Goal: Task Accomplishment & Management: Manage account settings

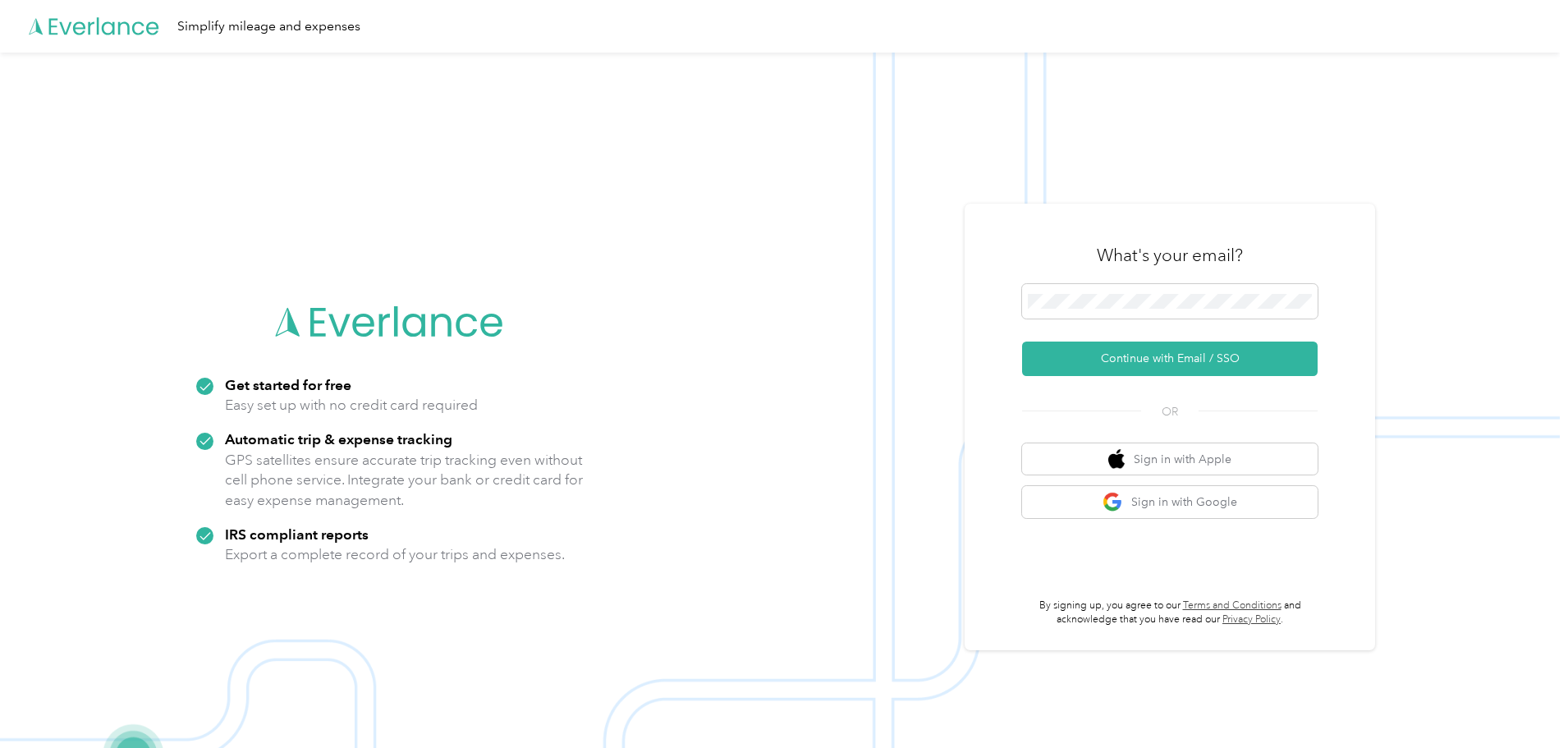
click at [1149, 351] on button "Continue with Email / SSO" at bounding box center [1170, 359] width 296 height 34
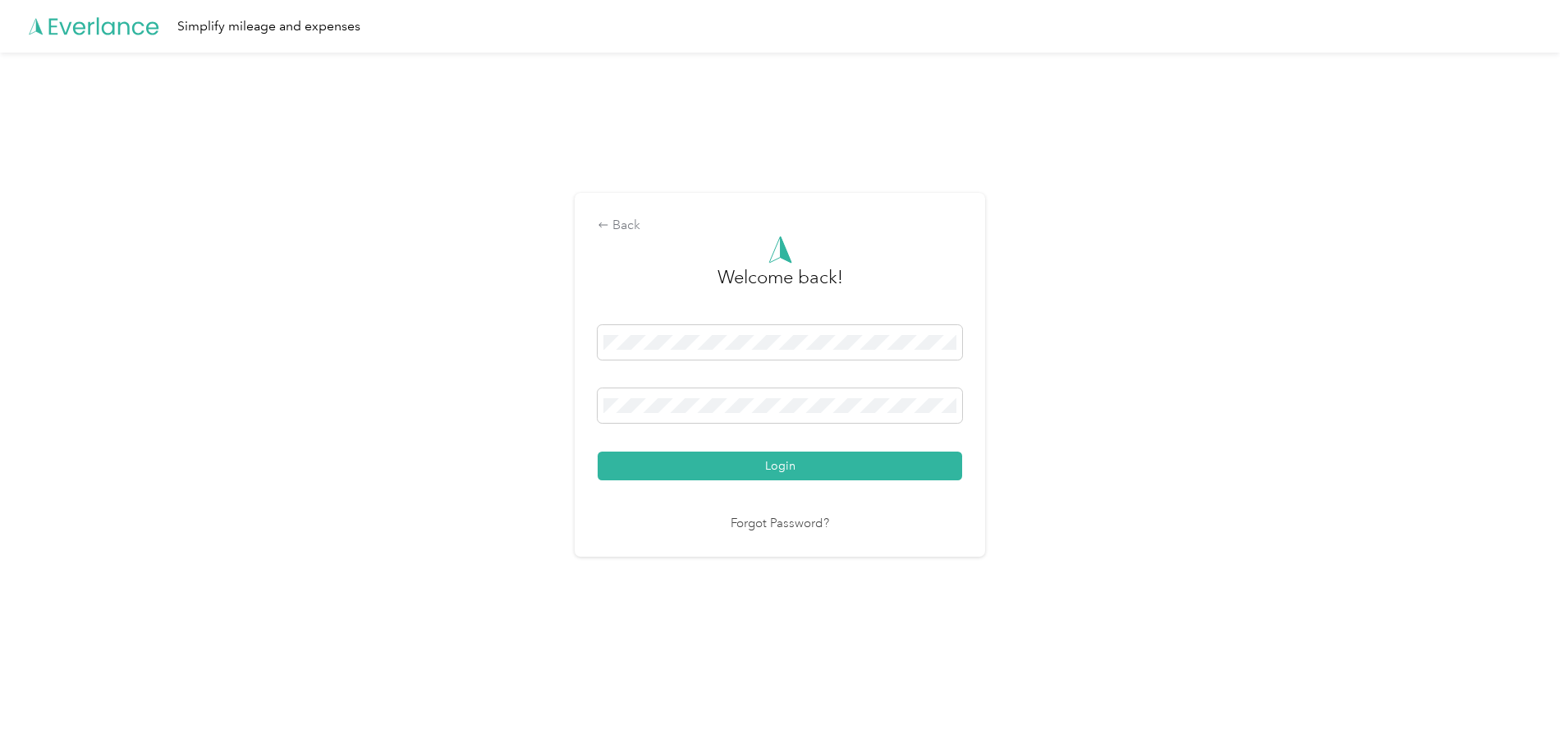
click at [821, 465] on button "Login" at bounding box center [779, 466] width 364 height 28
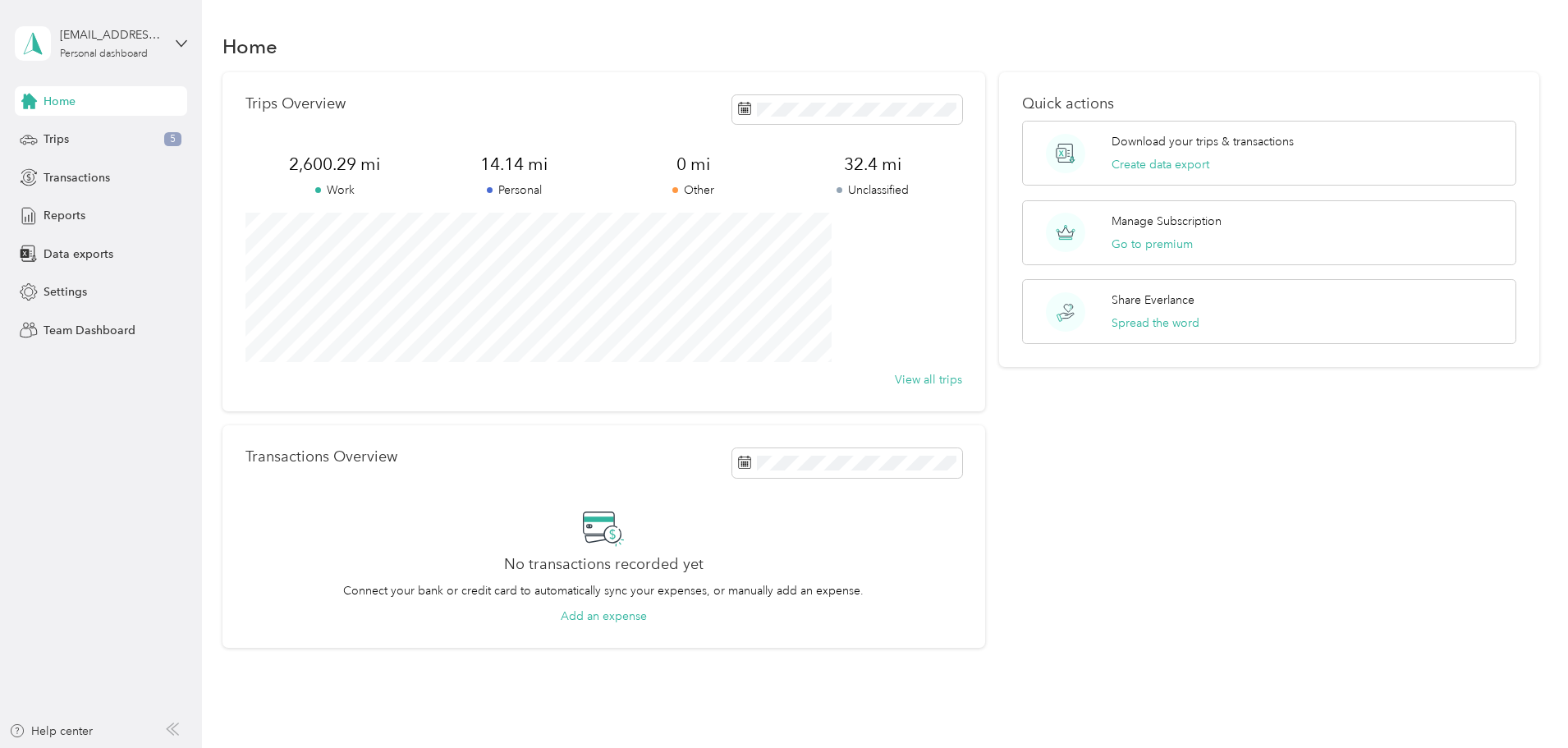
click at [64, 142] on span "Trips" at bounding box center [56, 139] width 26 height 18
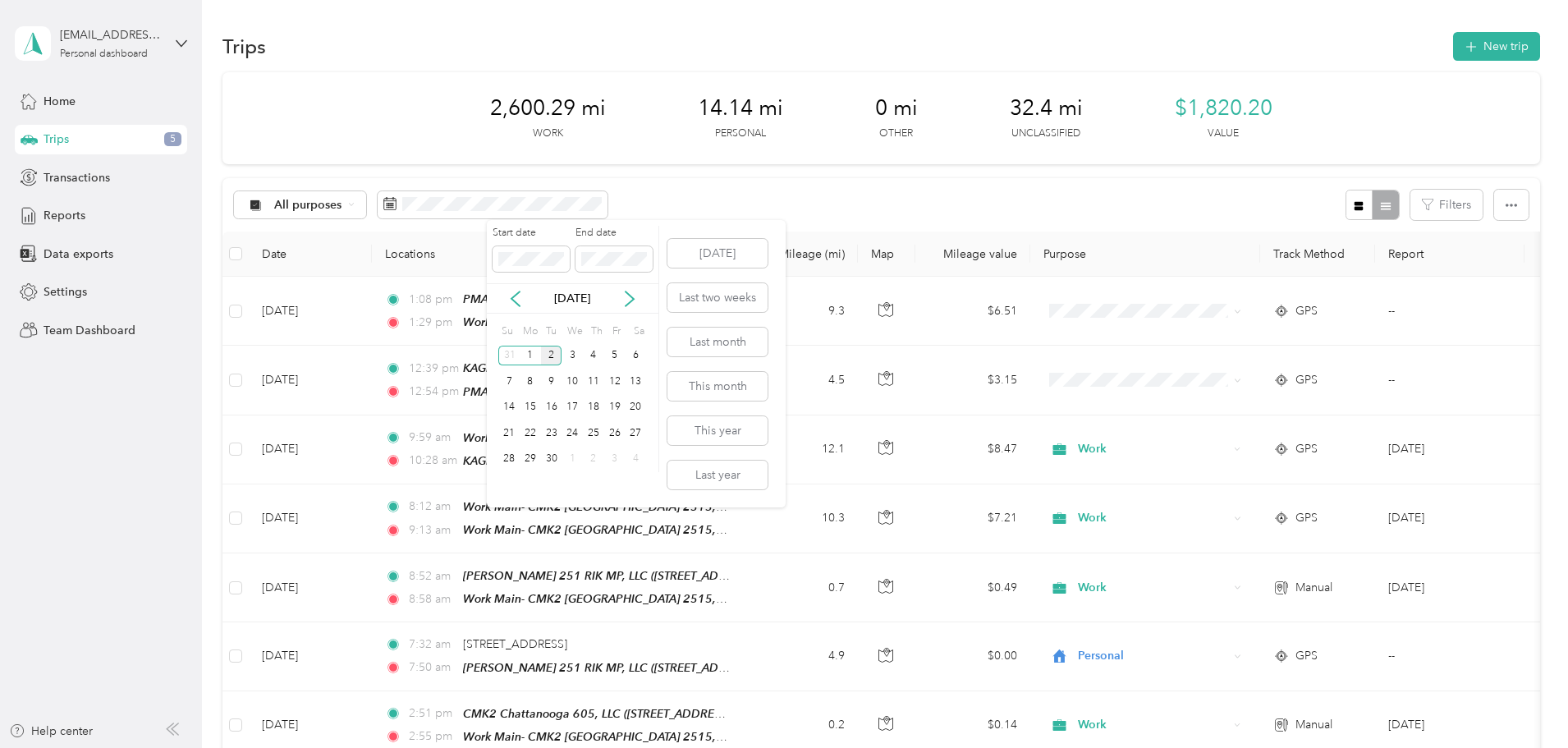
click at [511, 297] on icon at bounding box center [516, 299] width 17 height 17
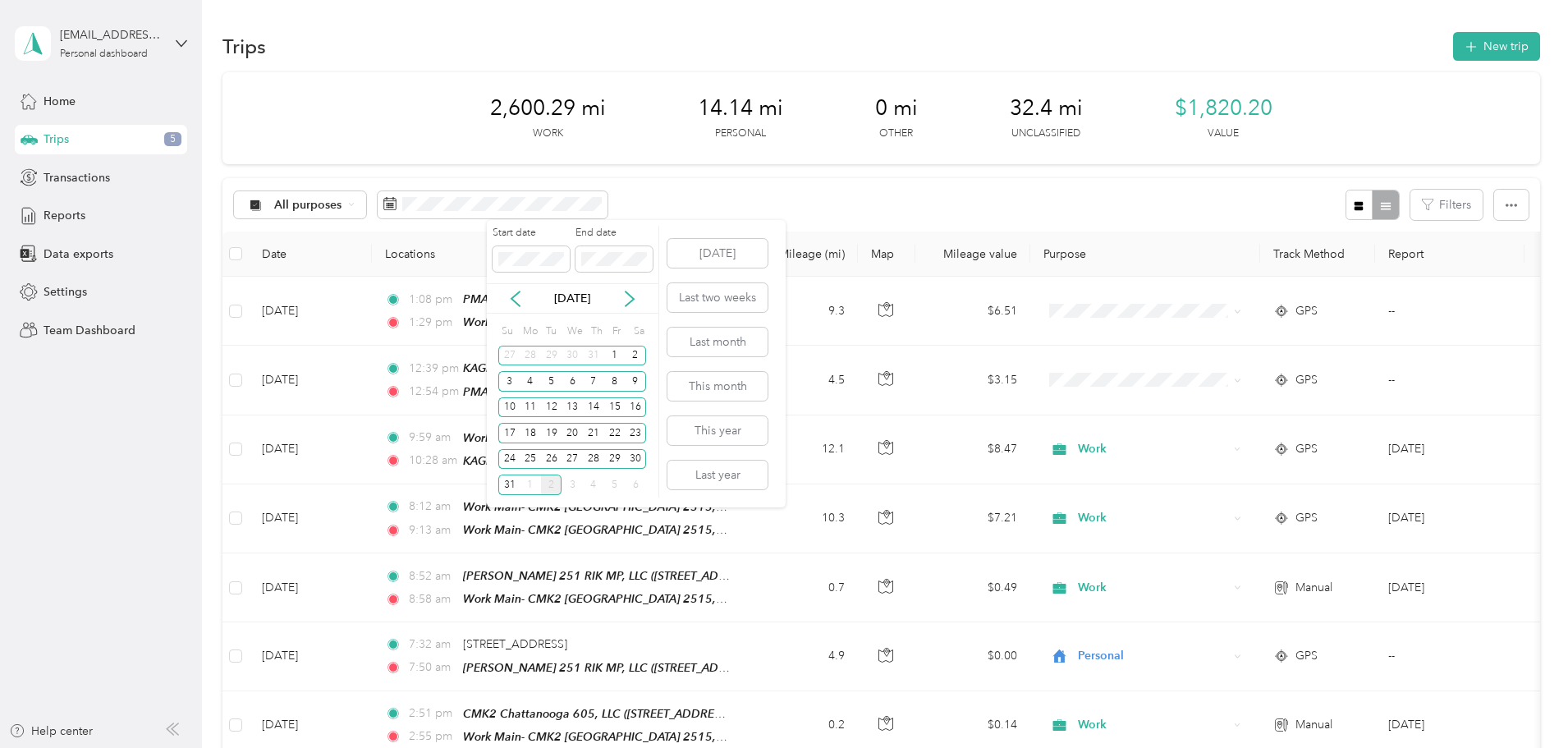
click at [613, 354] on div "1" at bounding box center [615, 356] width 22 height 21
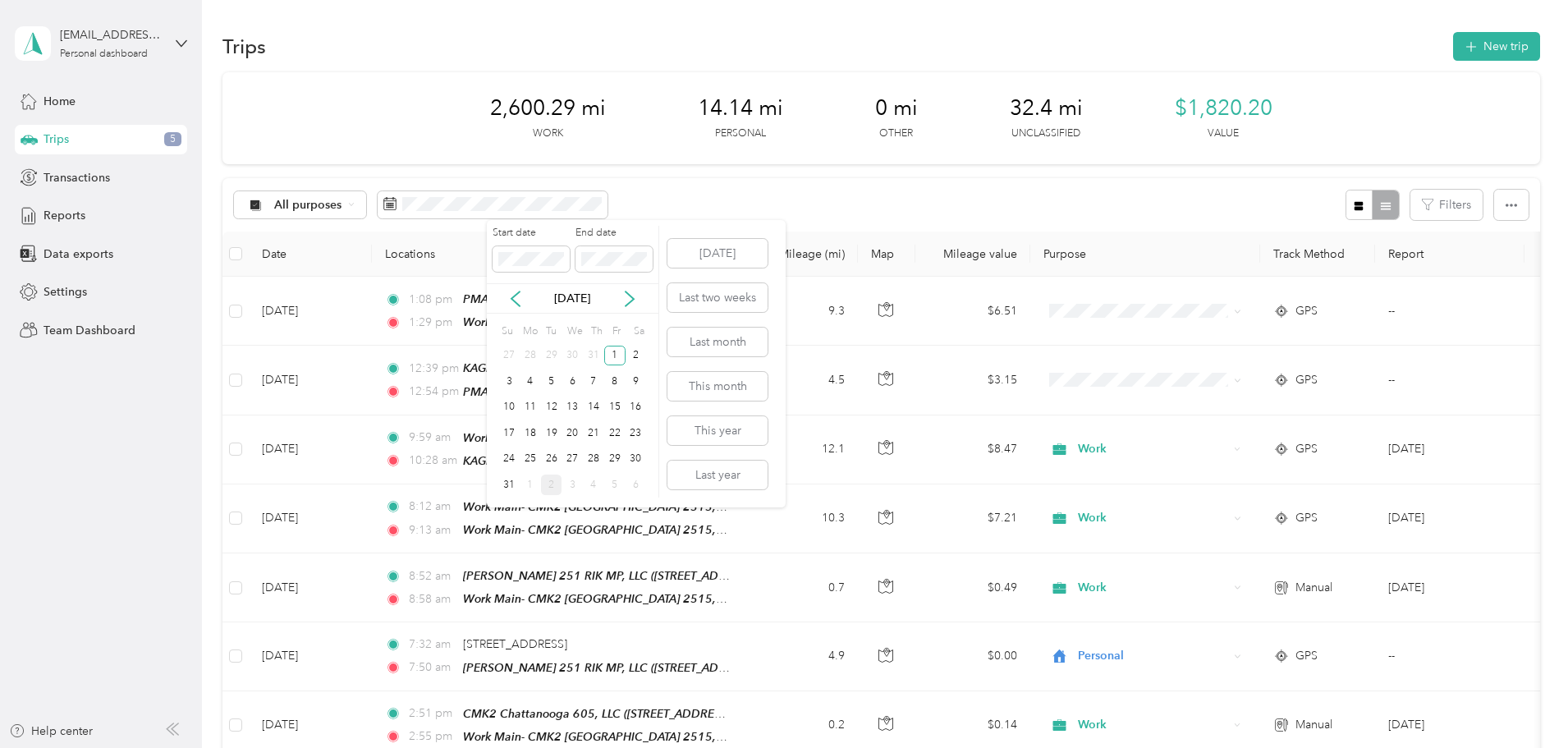
click at [510, 484] on div "31" at bounding box center [509, 484] width 22 height 21
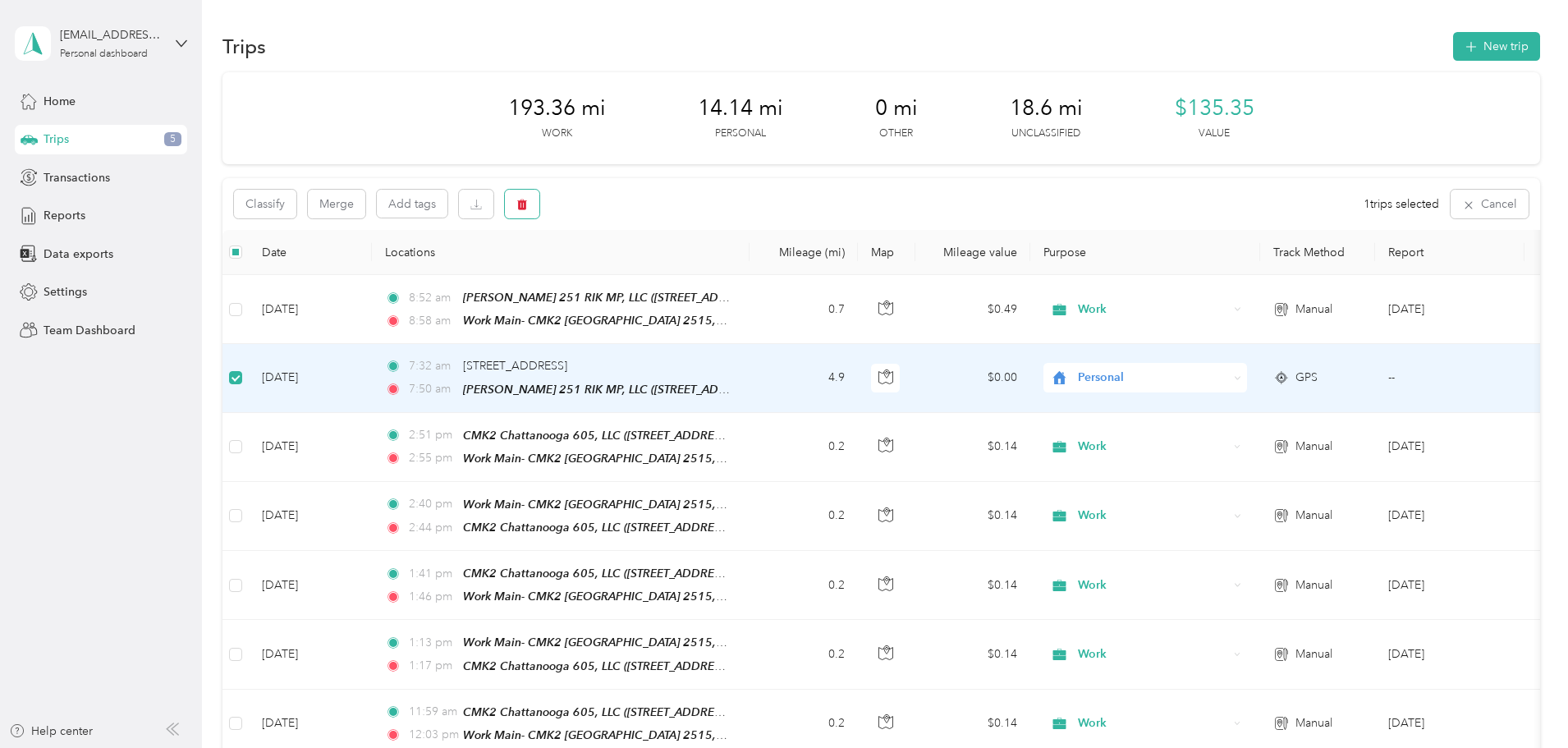
click at [539, 195] on button "button" at bounding box center [522, 204] width 34 height 28
click at [751, 270] on button "Yes" at bounding box center [754, 273] width 32 height 27
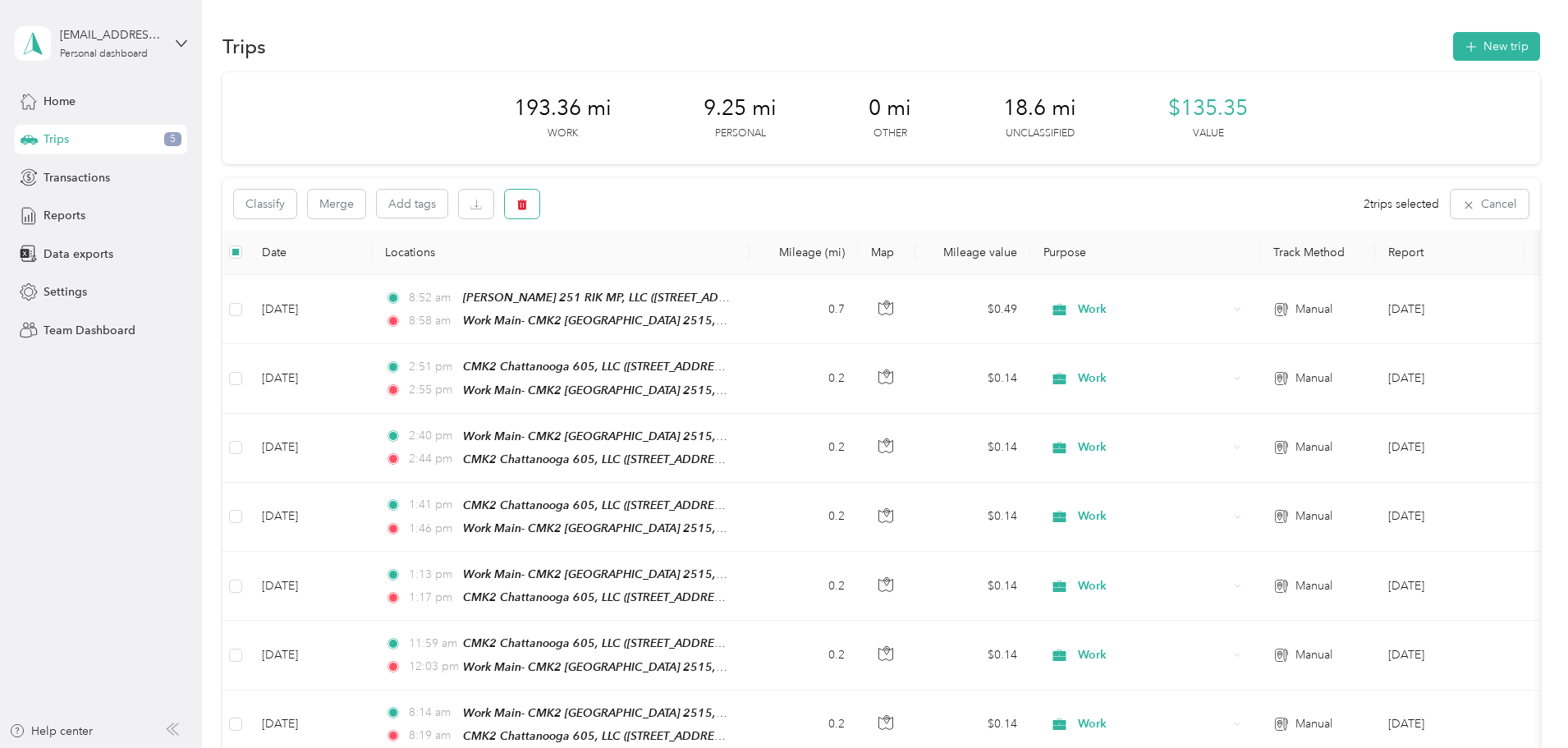
drag, startPoint x: 645, startPoint y: 208, endPoint x: 665, endPoint y: 211, distance: 20.2
click at [539, 208] on button "button" at bounding box center [522, 204] width 34 height 28
click at [754, 271] on button "Yes" at bounding box center [754, 273] width 32 height 27
click at [528, 204] on icon "button" at bounding box center [522, 204] width 12 height 12
click at [750, 275] on button "Yes" at bounding box center [754, 273] width 32 height 27
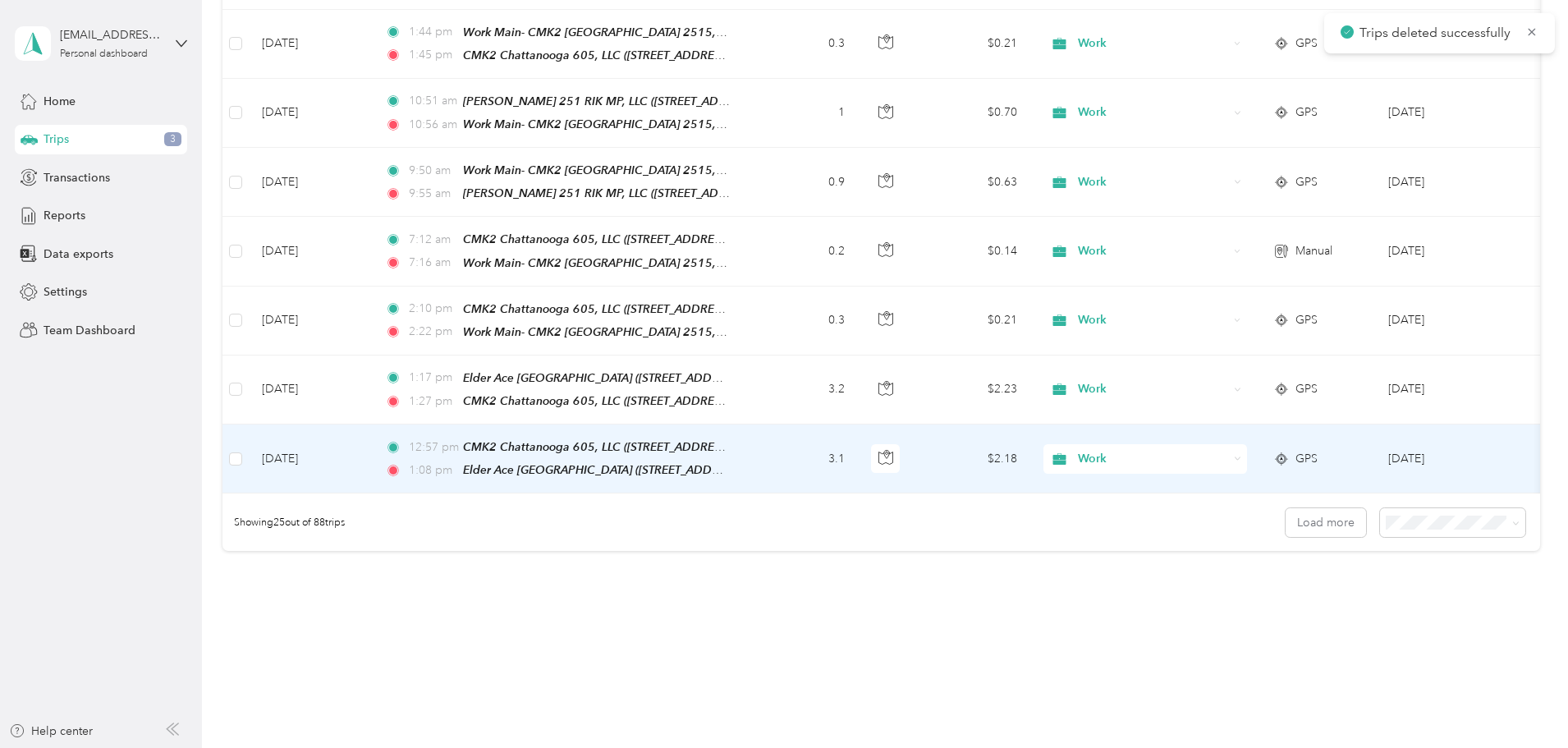
scroll to position [1514, 0]
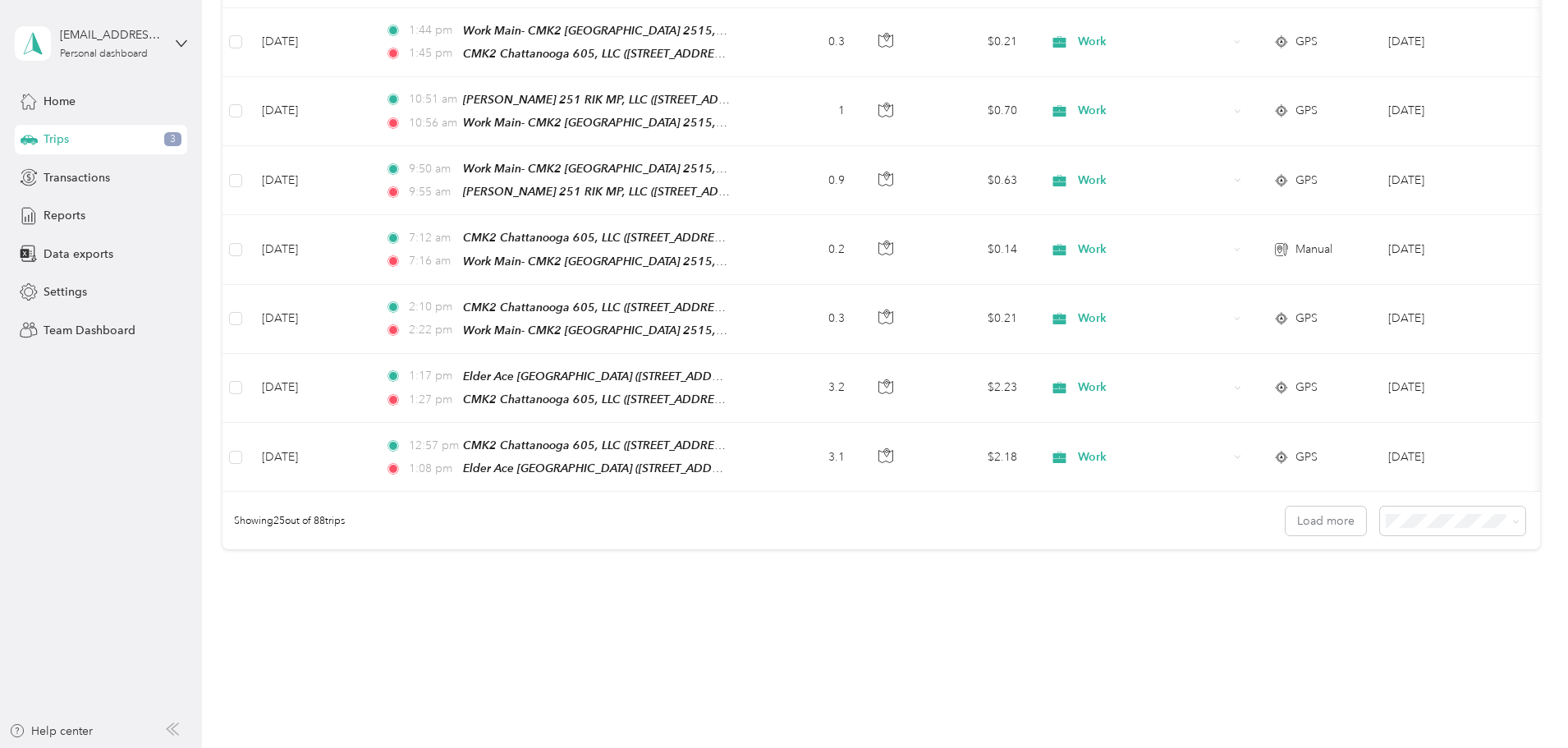
click at [1330, 578] on span "100 per load" at bounding box center [1311, 578] width 68 height 14
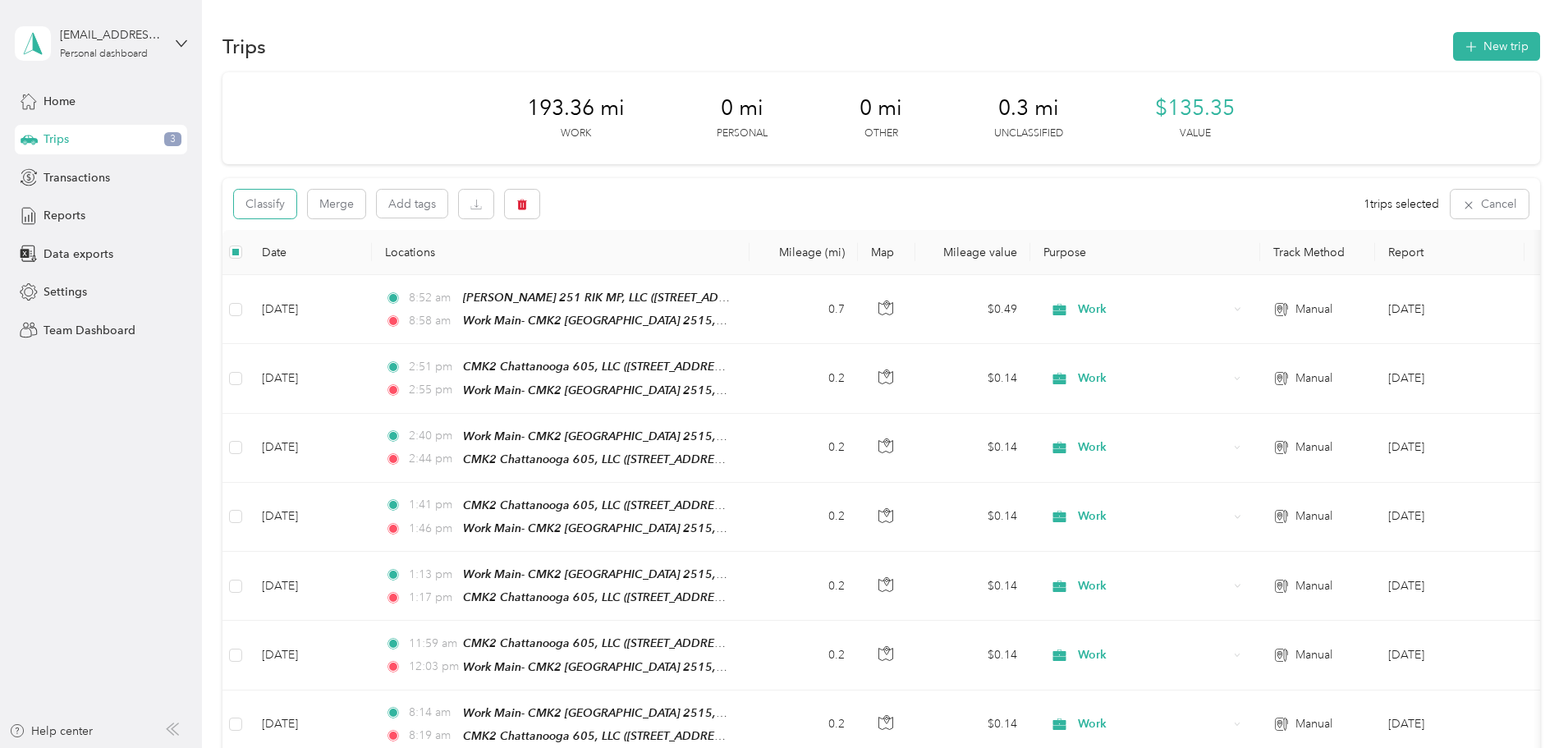
click at [297, 203] on button "Classify" at bounding box center [265, 204] width 63 height 28
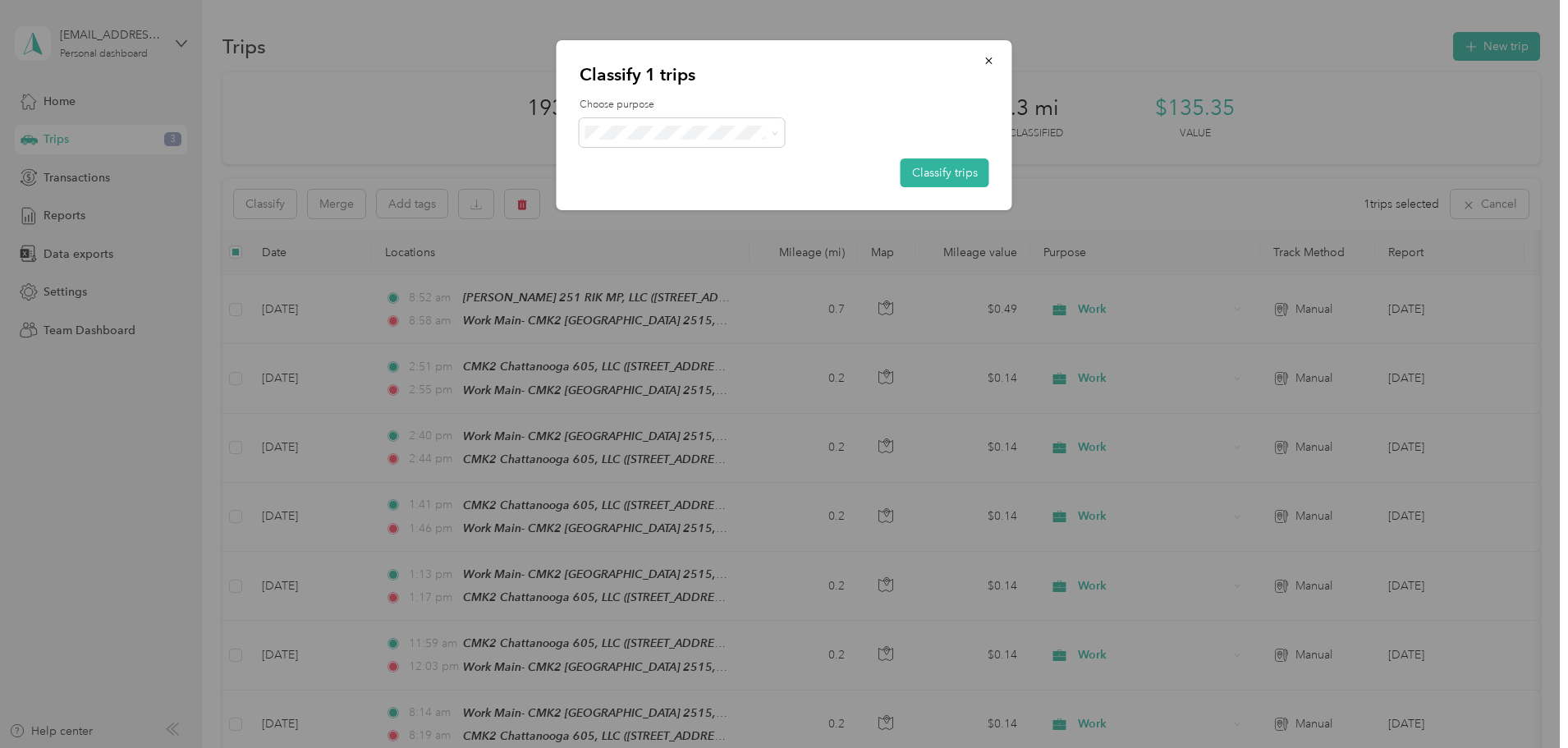
click at [636, 167] on span "Work" at bounding box center [696, 163] width 153 height 18
click at [927, 170] on button "Classify trips" at bounding box center [944, 173] width 88 height 28
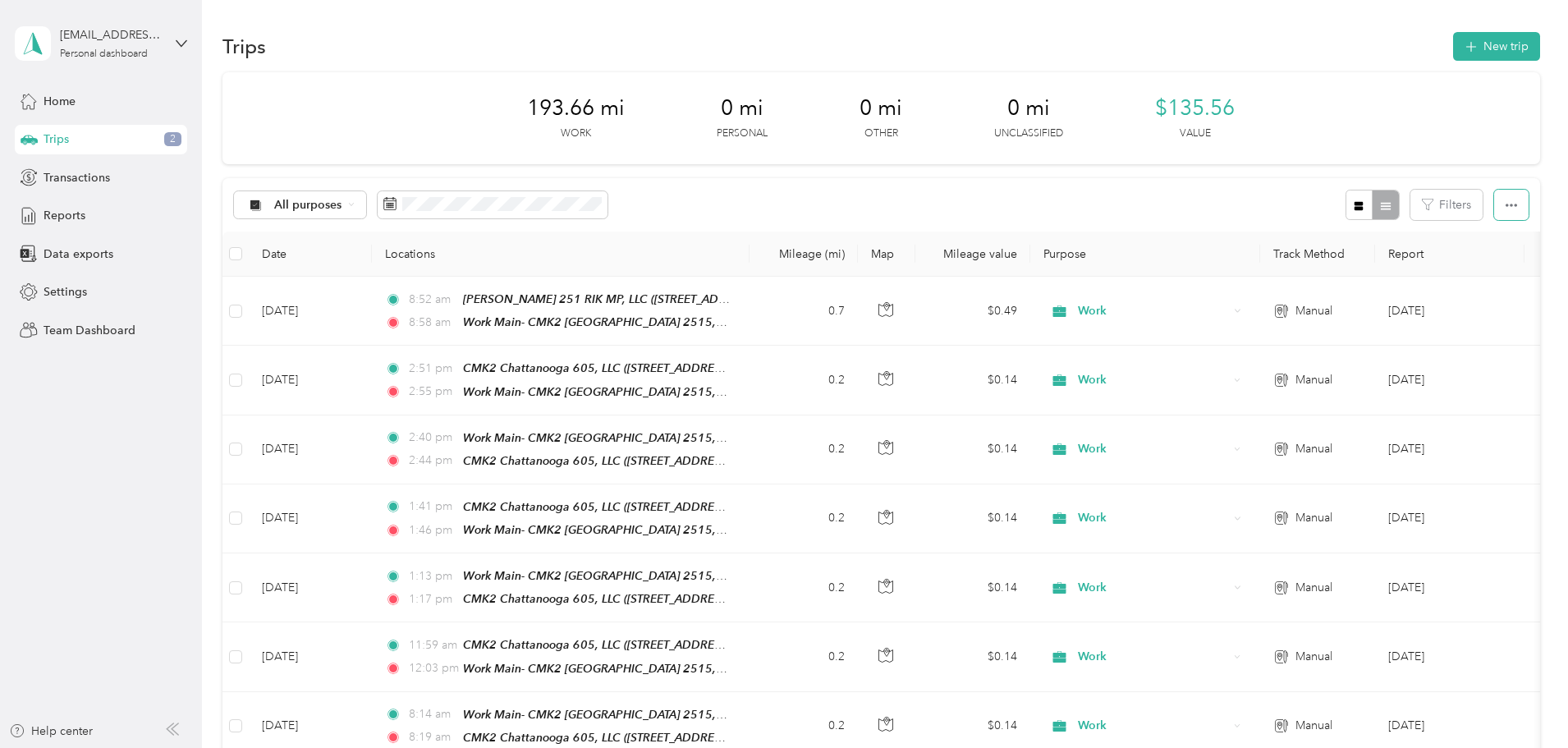
click at [1505, 198] on span "button" at bounding box center [1511, 204] width 12 height 14
click at [1375, 263] on span "Export" at bounding box center [1374, 264] width 34 height 14
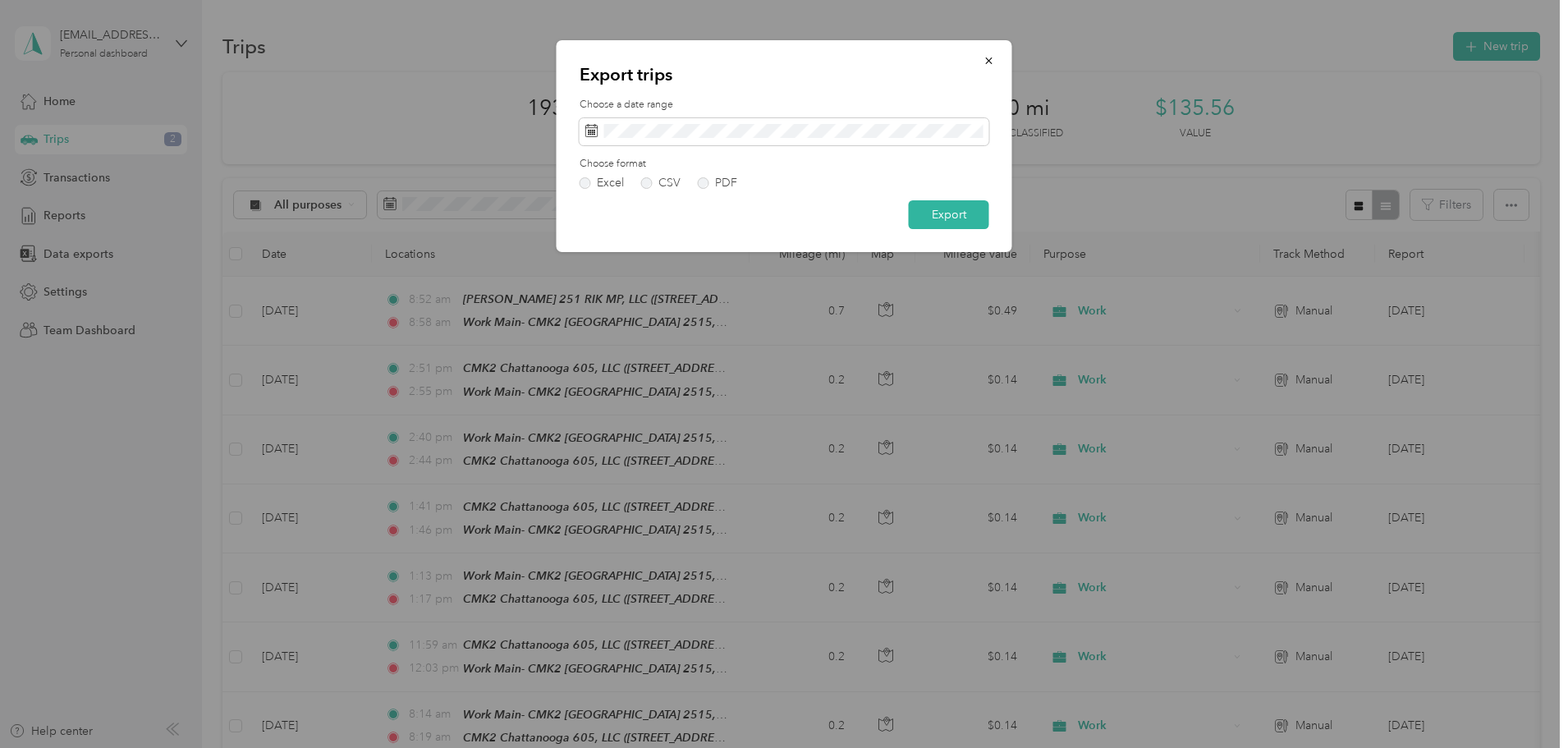
drag, startPoint x: 719, startPoint y: 181, endPoint x: 750, endPoint y: 189, distance: 32.0
click at [719, 181] on div "PDF" at bounding box center [726, 183] width 23 height 12
click at [937, 208] on button "Export" at bounding box center [949, 214] width 81 height 28
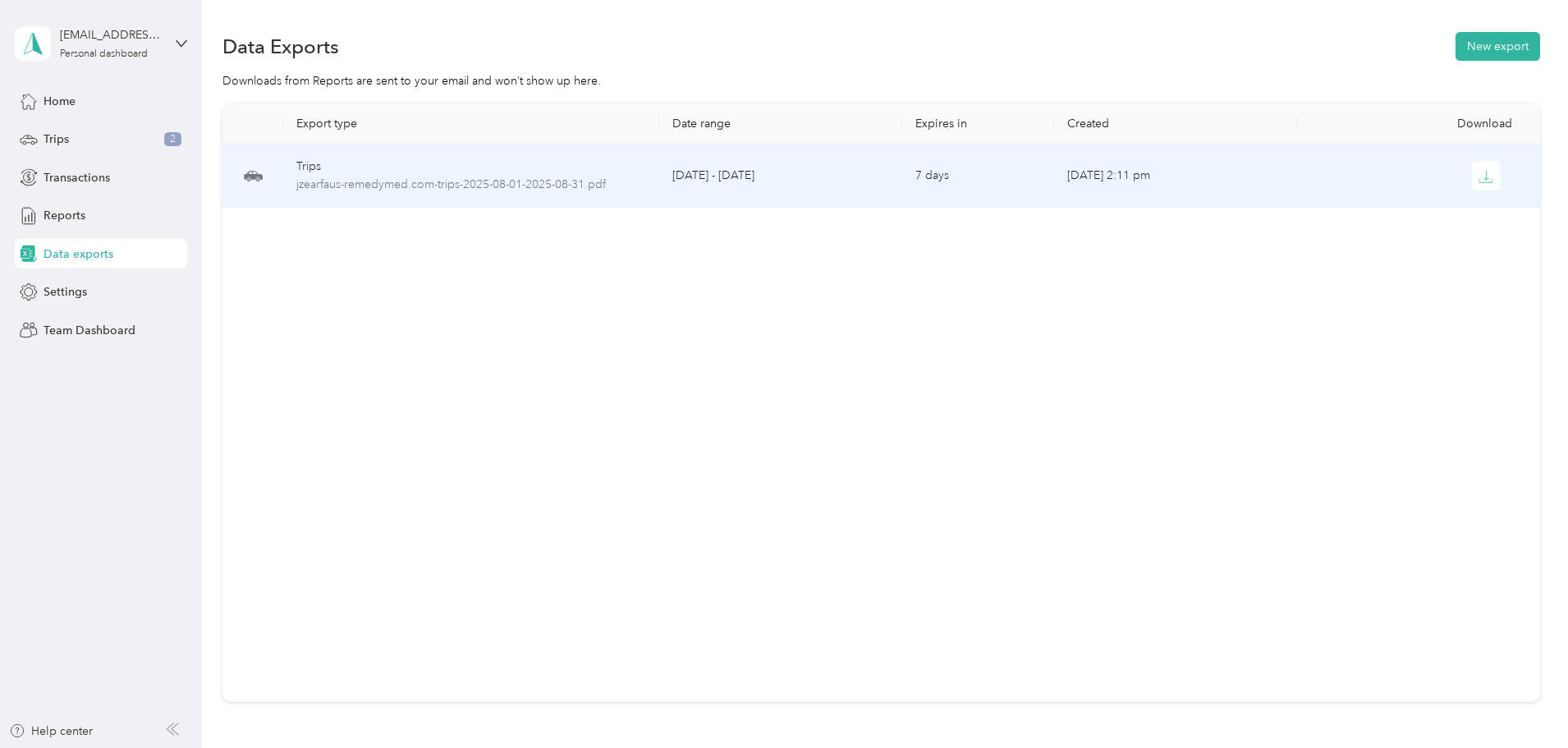
click at [1479, 173] on icon "button" at bounding box center [1486, 177] width 15 height 15
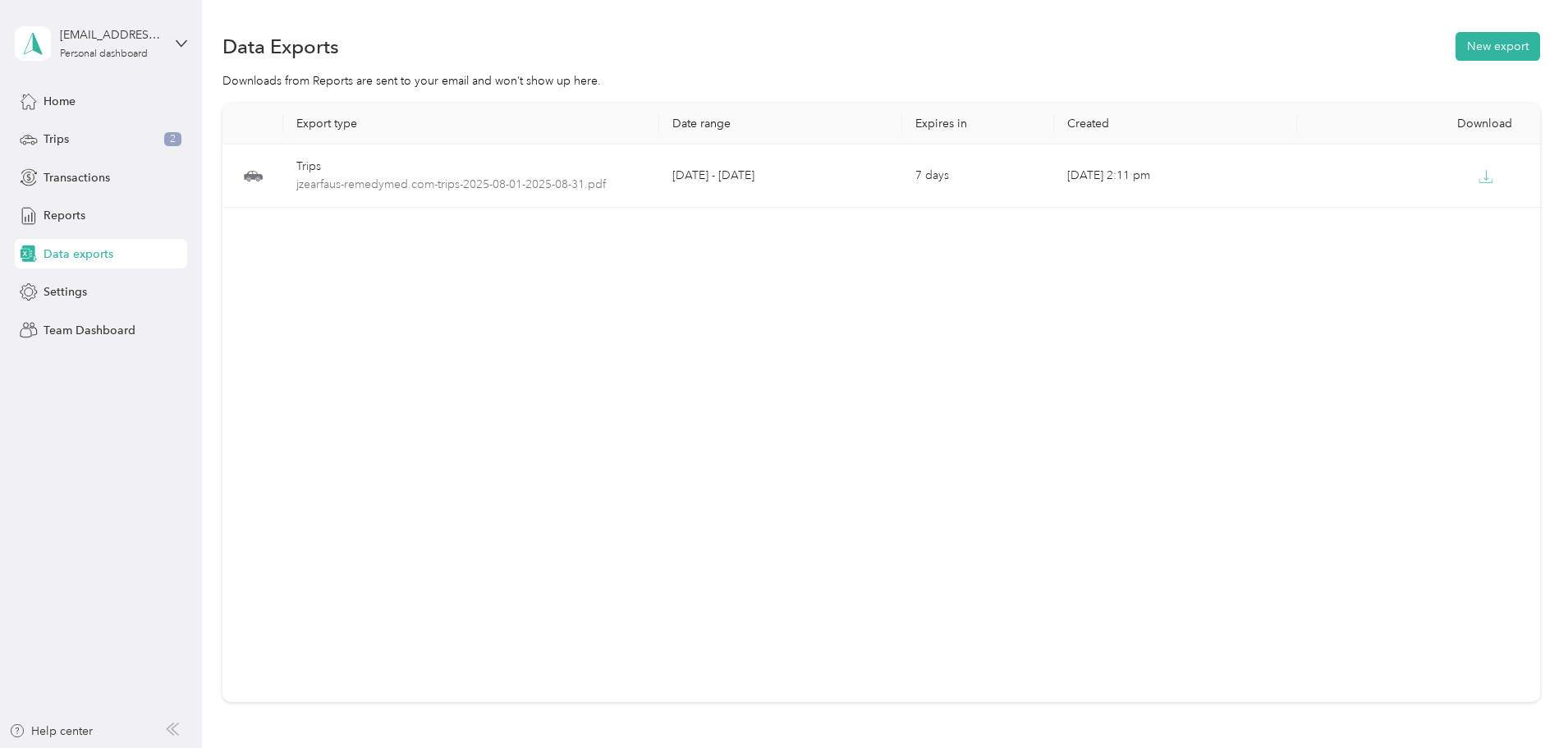
click at [81, 141] on div "Trips 2" at bounding box center [101, 139] width 173 height 29
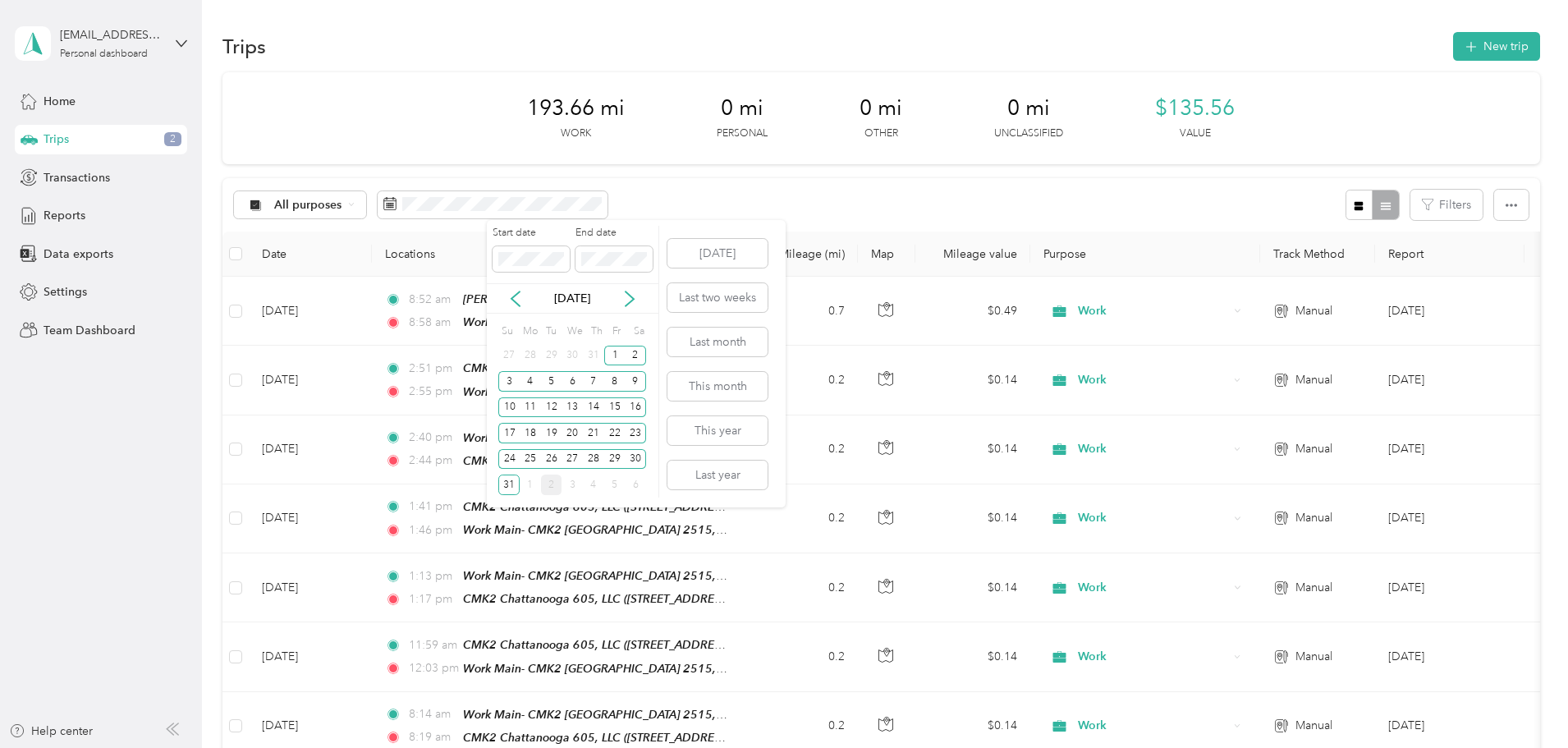
click at [635, 297] on icon at bounding box center [630, 299] width 17 height 17
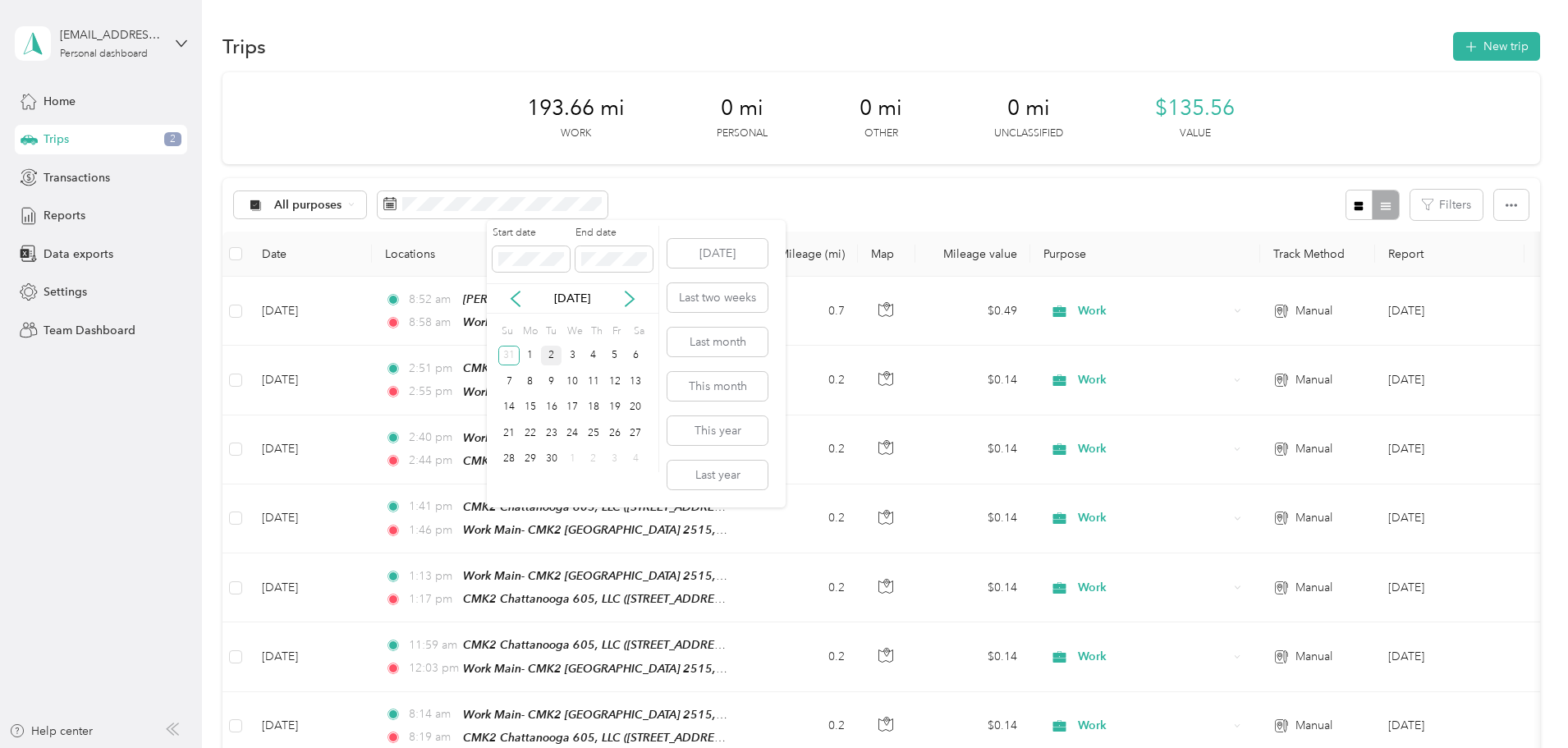
click at [526, 354] on div "1" at bounding box center [530, 356] width 22 height 21
click at [547, 461] on div "30" at bounding box center [552, 459] width 22 height 21
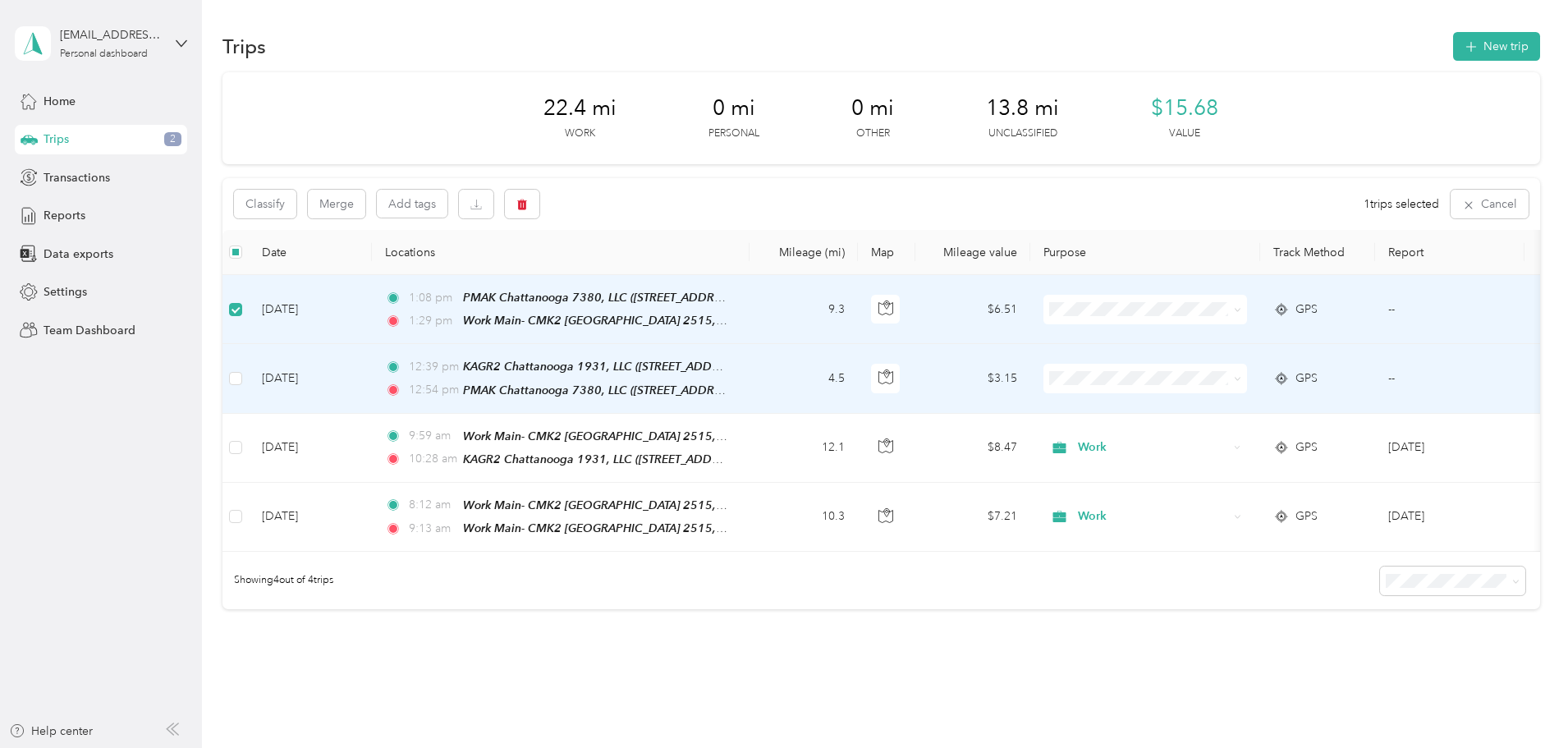
click at [248, 373] on td at bounding box center [236, 379] width 27 height 69
click at [297, 207] on button "Classify" at bounding box center [265, 204] width 63 height 28
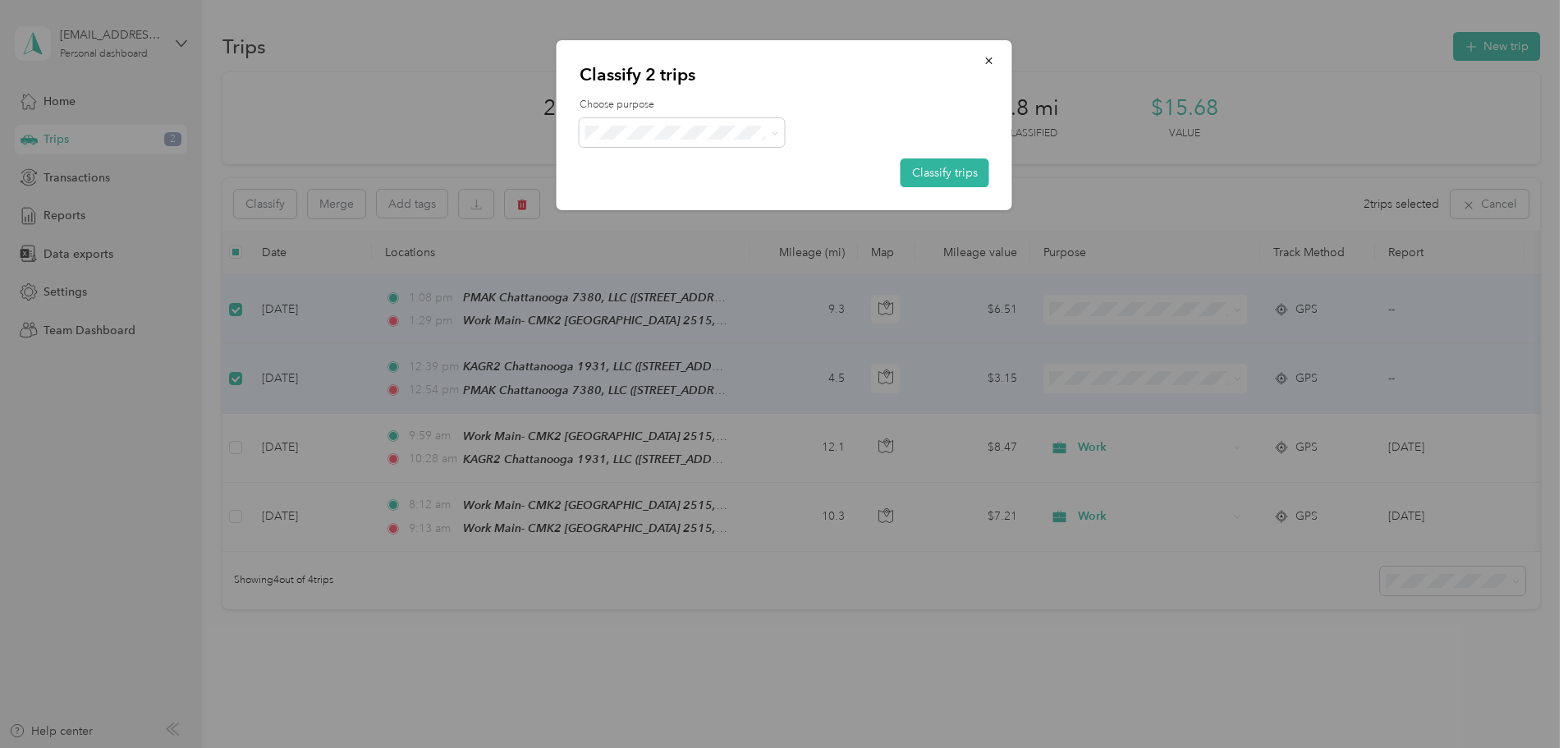
click at [756, 140] on span at bounding box center [682, 133] width 205 height 28
click at [772, 136] on icon at bounding box center [774, 133] width 8 height 8
click at [660, 163] on span "Work" at bounding box center [696, 163] width 153 height 18
click at [925, 161] on button "Classify trips" at bounding box center [944, 173] width 88 height 28
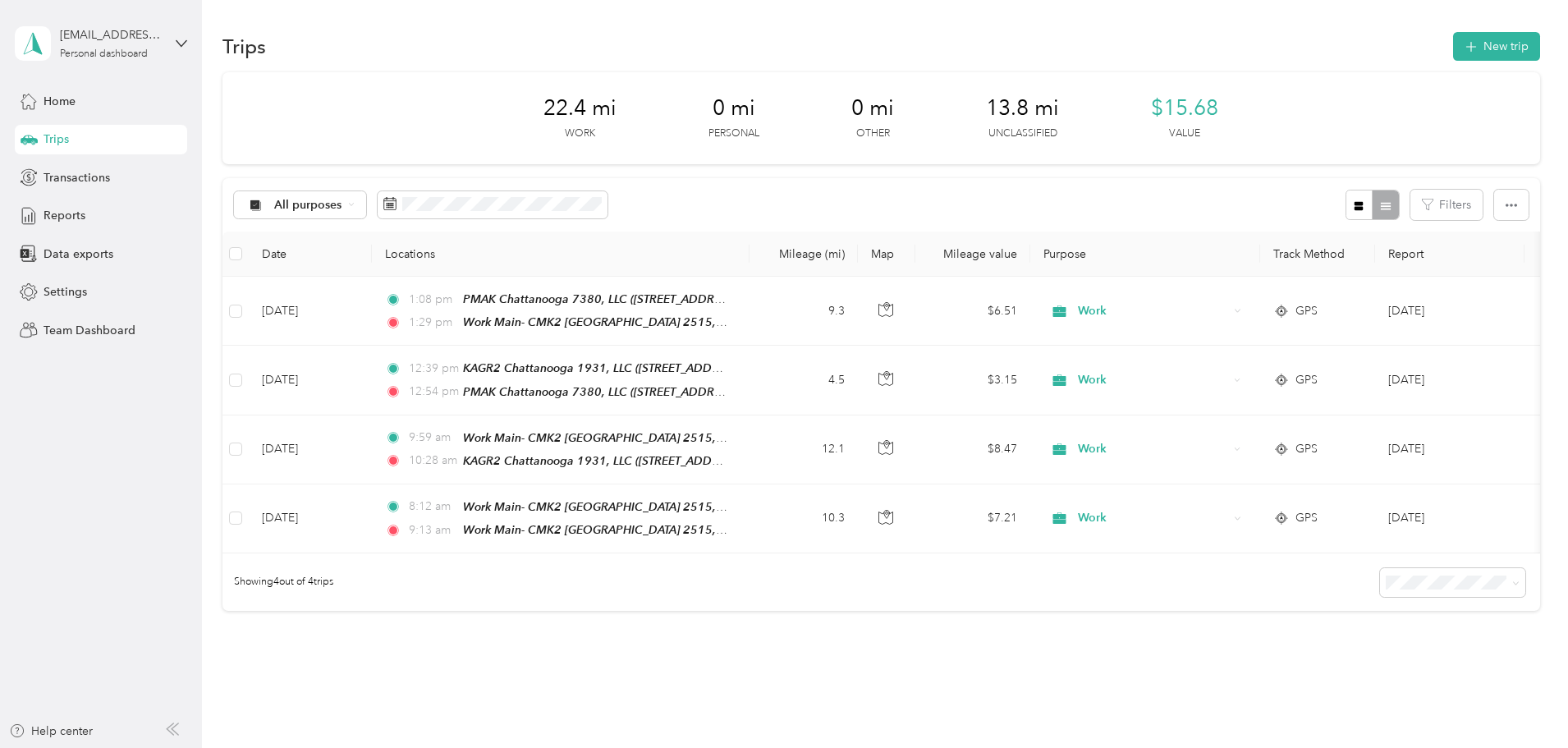
click at [1453, 52] on button "New trip" at bounding box center [1496, 46] width 87 height 28
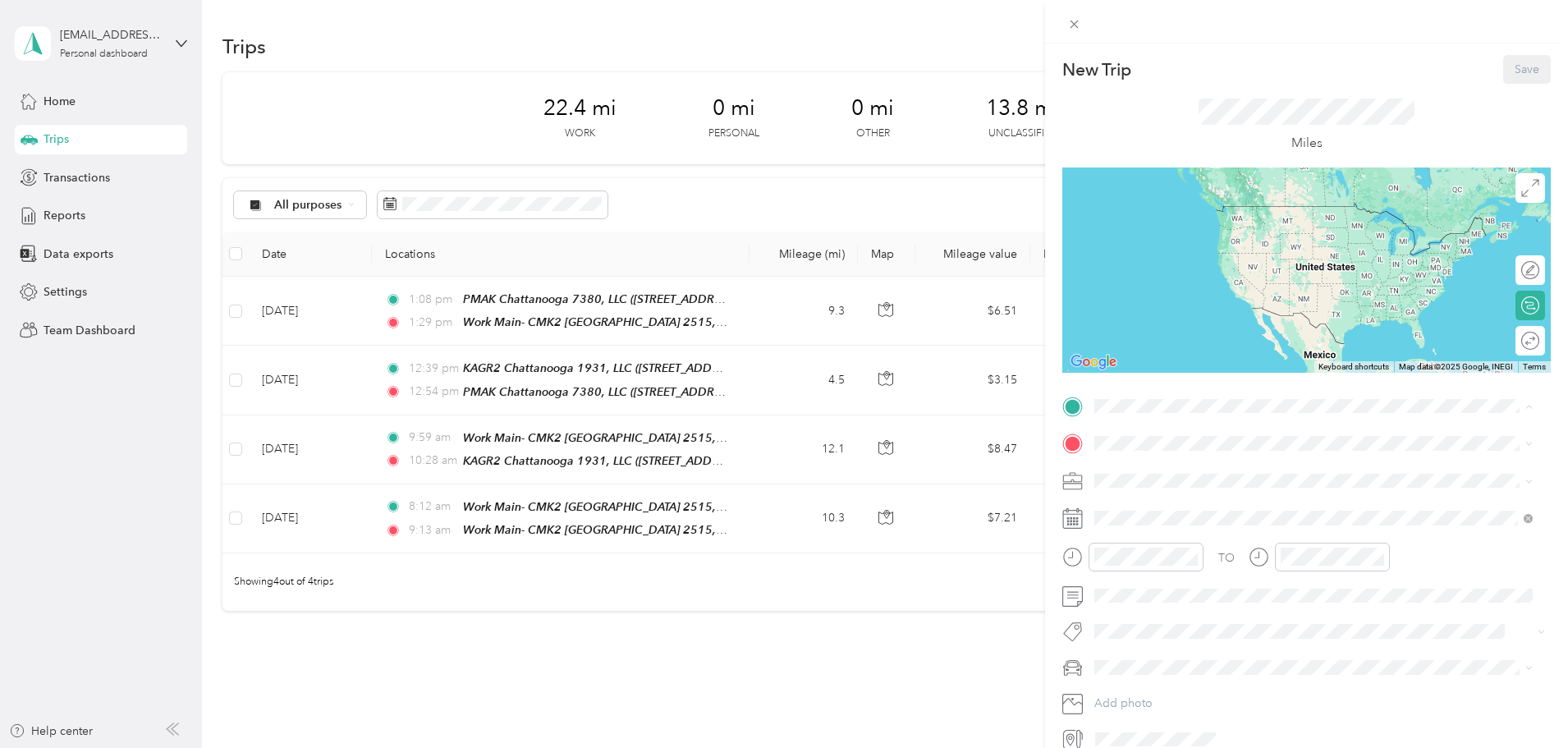
click at [1216, 530] on strong "Work Main- CMK2 Chattanooga 2515, LLC" at bounding box center [1268, 523] width 285 height 15
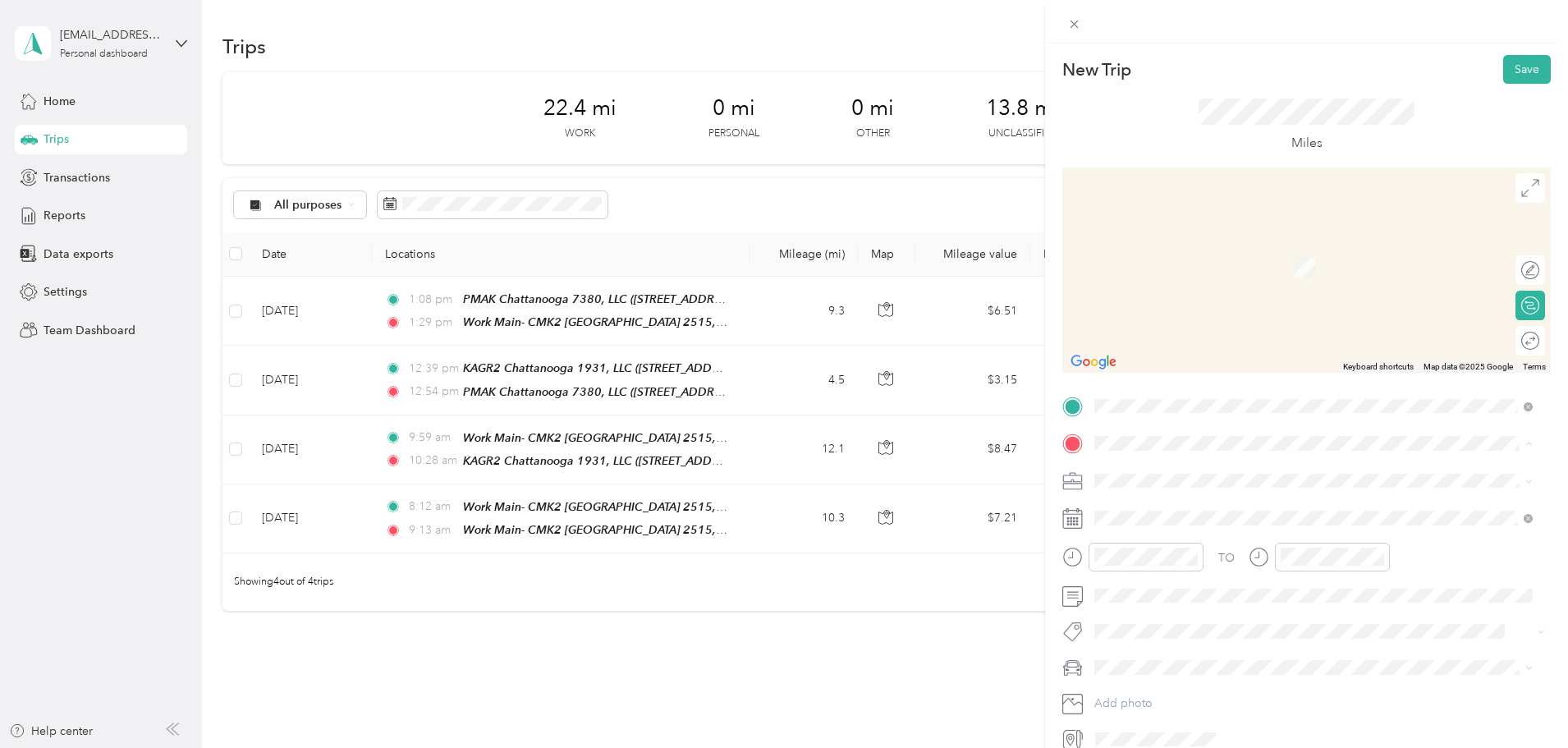
click at [1206, 518] on div "CMK2 Chattanooga 605, LLC 605 Glenwood Drive, Chattanooga, 37404, Chattanooga, …" at bounding box center [1207, 518] width 164 height 34
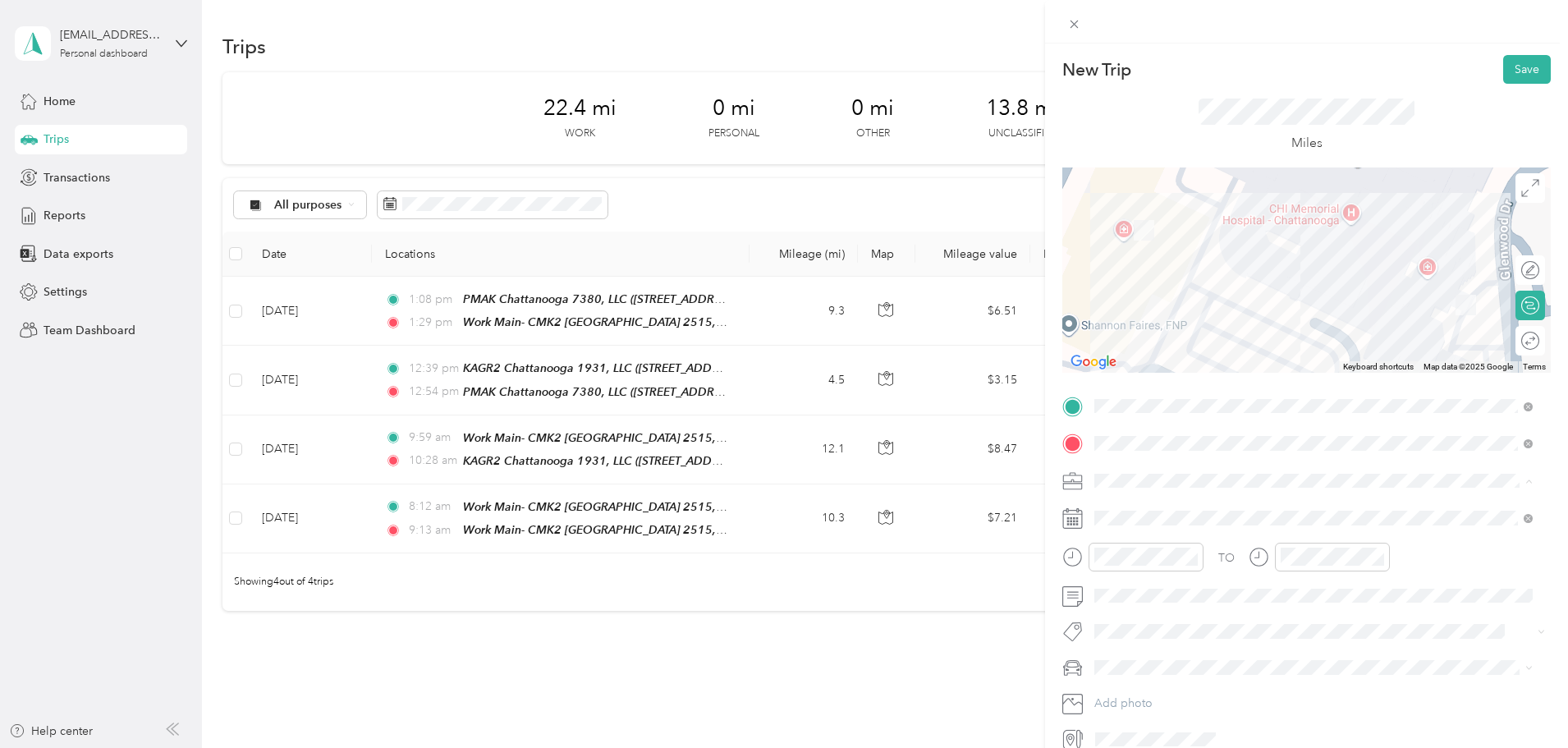
click at [1120, 507] on span "Work" at bounding box center [1114, 510] width 28 height 14
click at [1107, 391] on div "06" at bounding box center [1111, 394] width 39 height 23
click at [1210, 329] on div "AM" at bounding box center [1204, 338] width 39 height 23
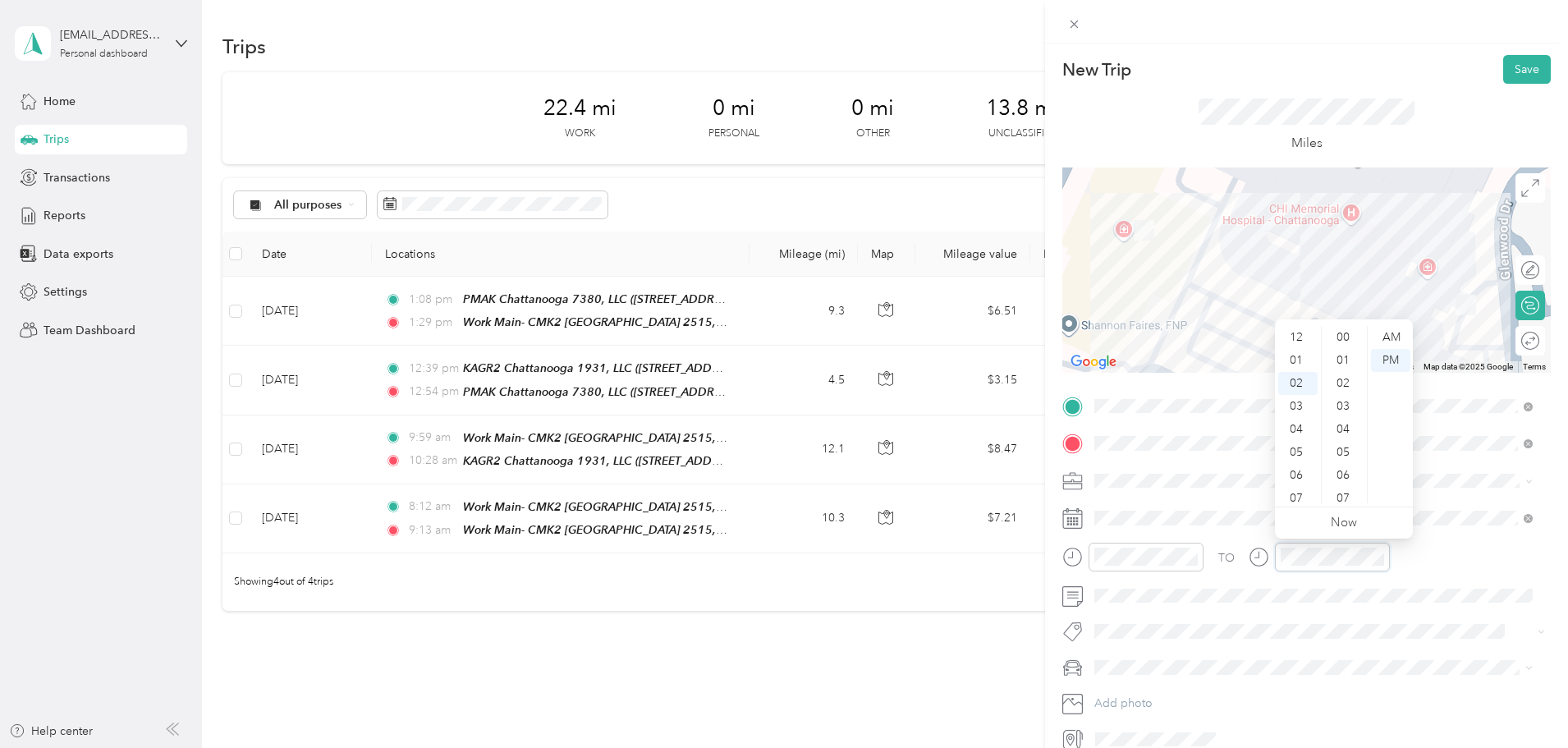
scroll to position [46, 0]
click at [1291, 428] on div "06" at bounding box center [1297, 429] width 39 height 23
click at [1342, 427] on div "18" at bounding box center [1345, 429] width 39 height 23
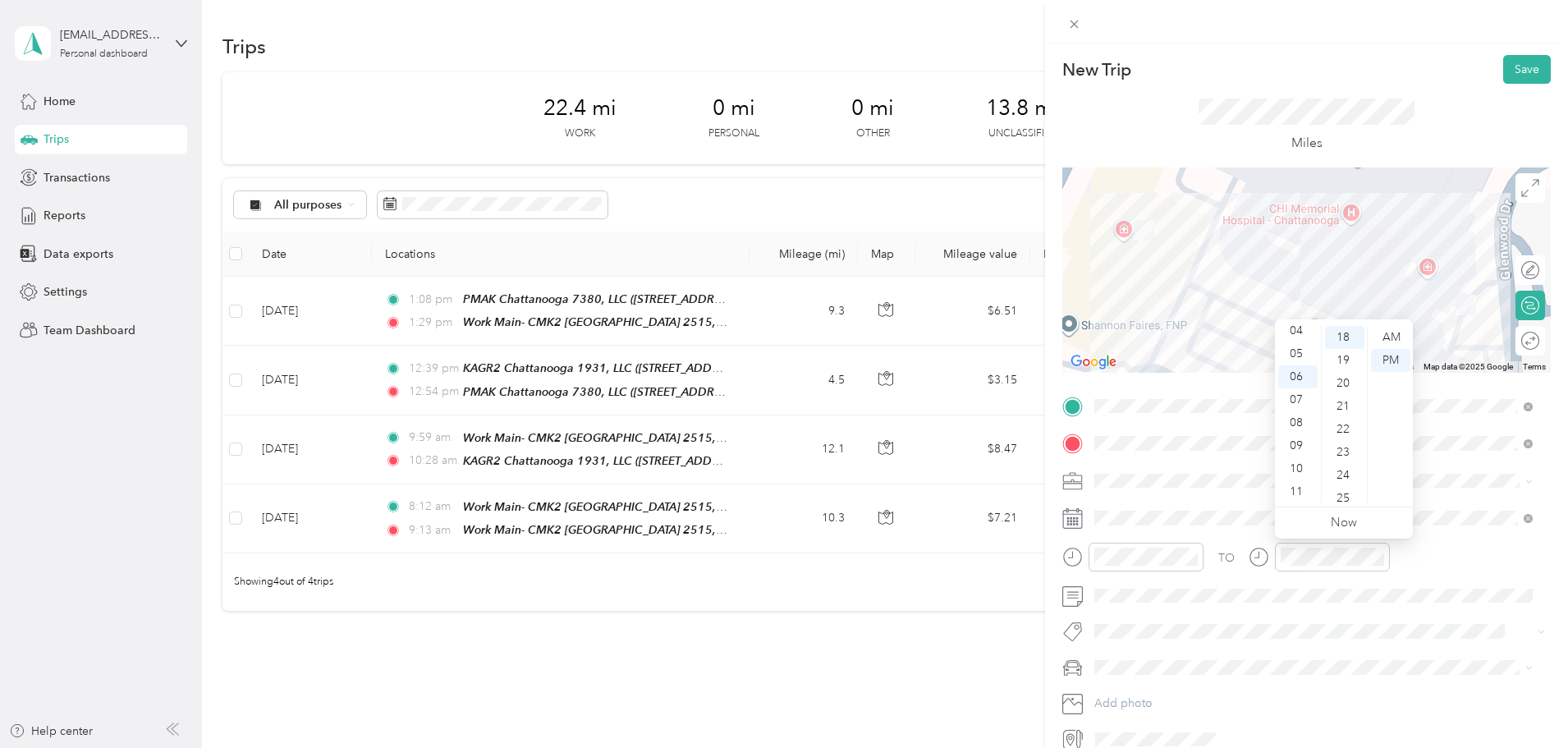
click at [1398, 333] on div "AM" at bounding box center [1390, 338] width 39 height 23
click at [1511, 68] on button "Save" at bounding box center [1526, 69] width 48 height 28
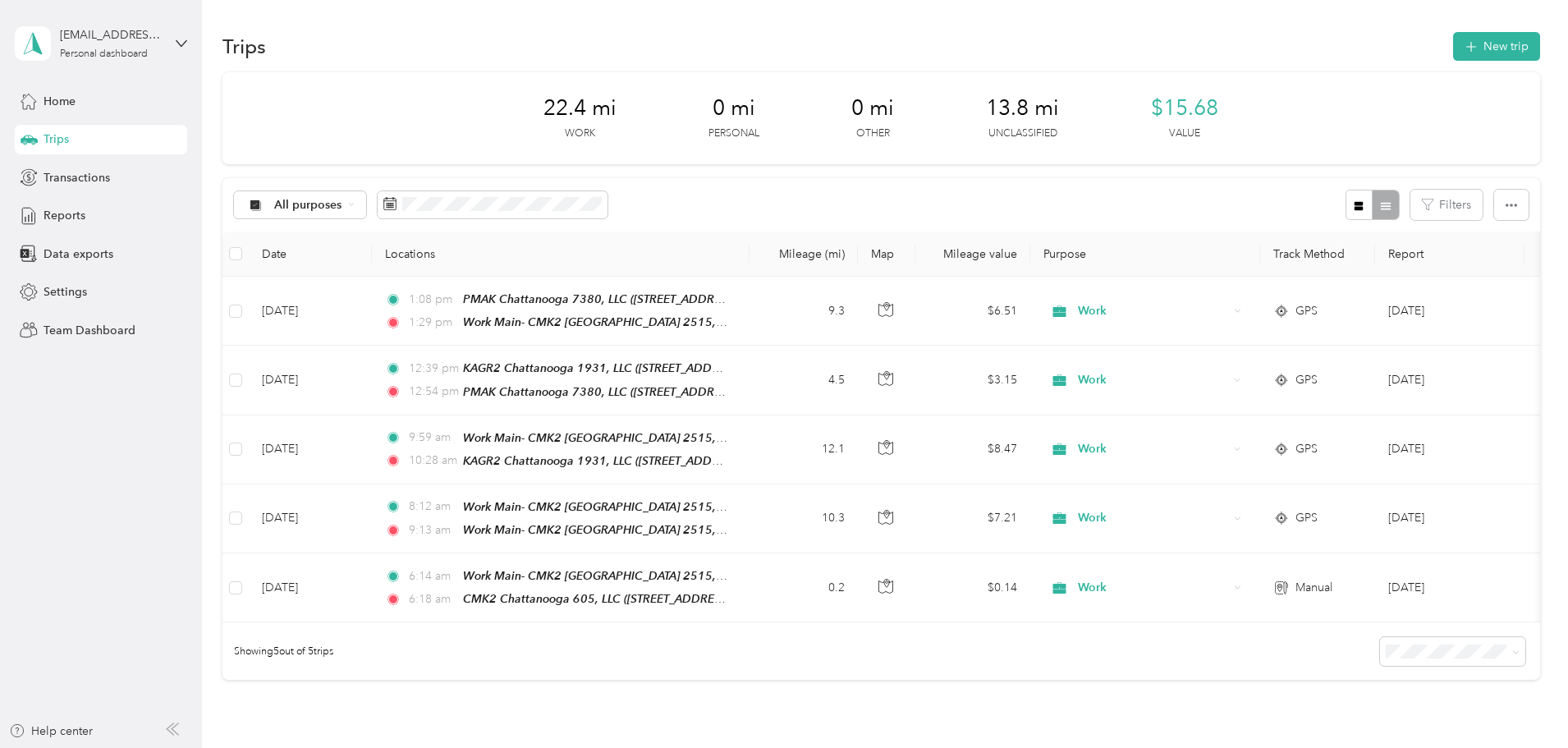
click at [1453, 53] on button "New trip" at bounding box center [1496, 46] width 87 height 28
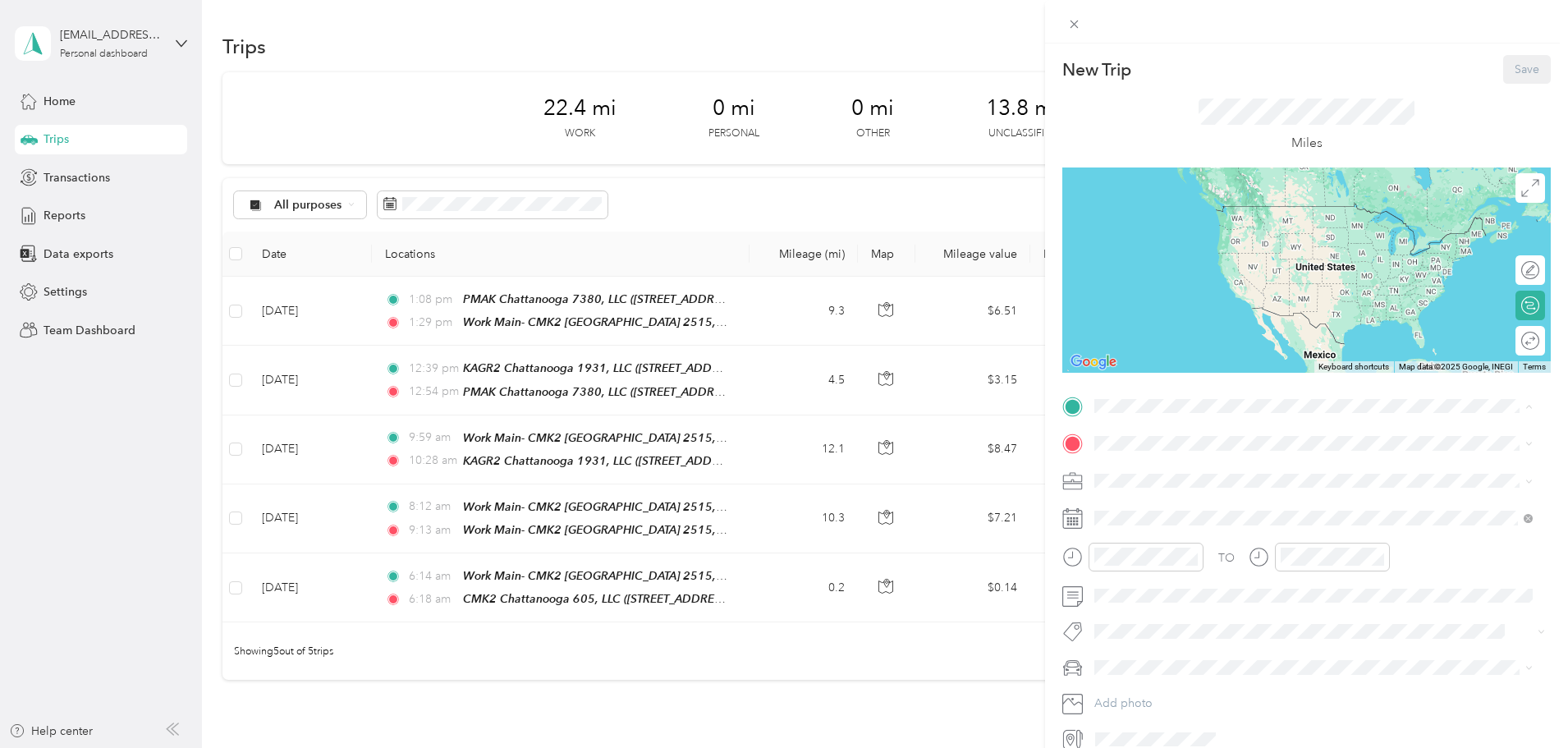
click at [1206, 484] on span "605 Glenwood Drive, Chattanooga, 37404, Chattanooga, Tennessee, United States" at bounding box center [1207, 489] width 164 height 14
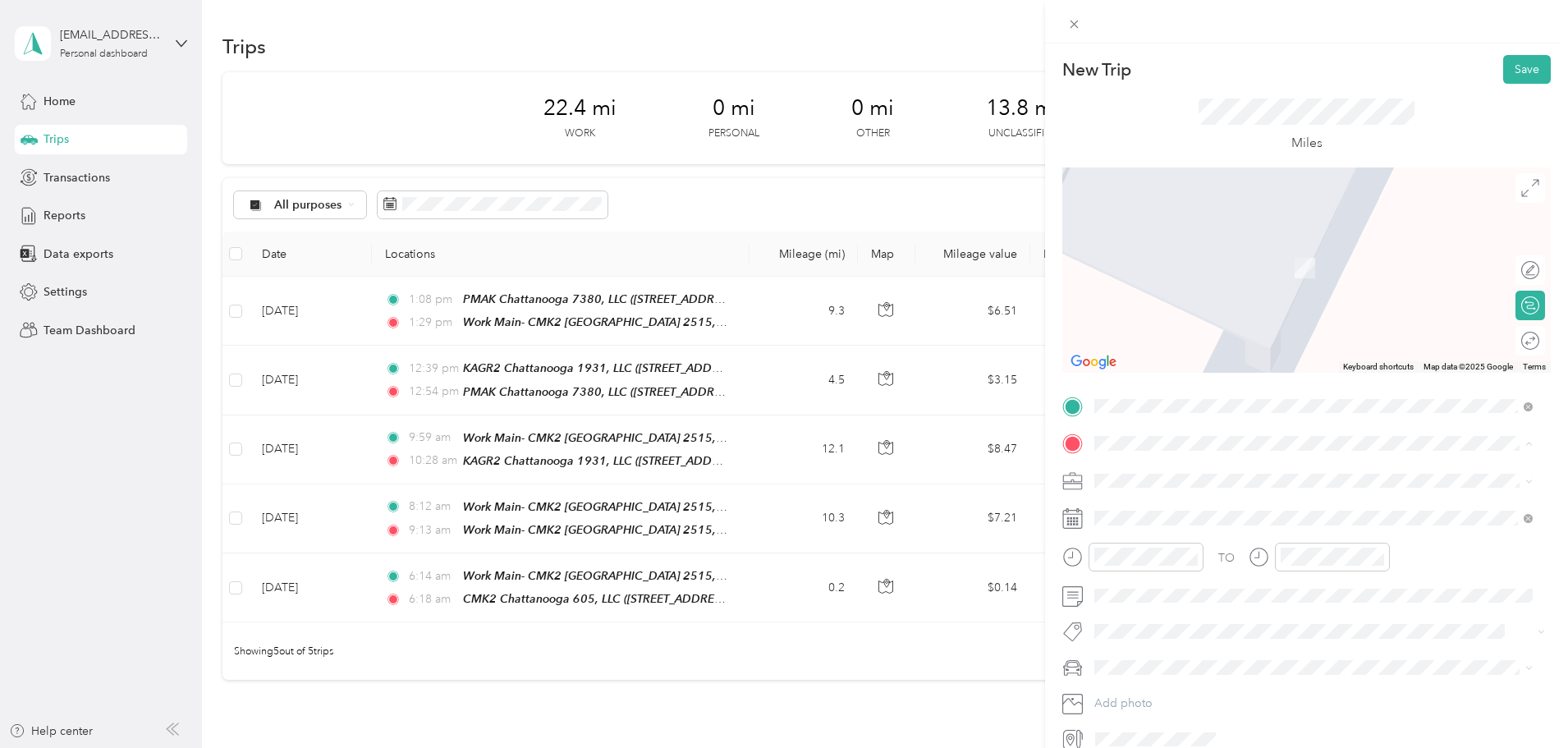
click at [1222, 587] on div "Work Main- CMK2 Chattanooga 2515, LLC 2515 Desales Ave, Chattanooga, TN 37404, …" at bounding box center [1268, 570] width 285 height 34
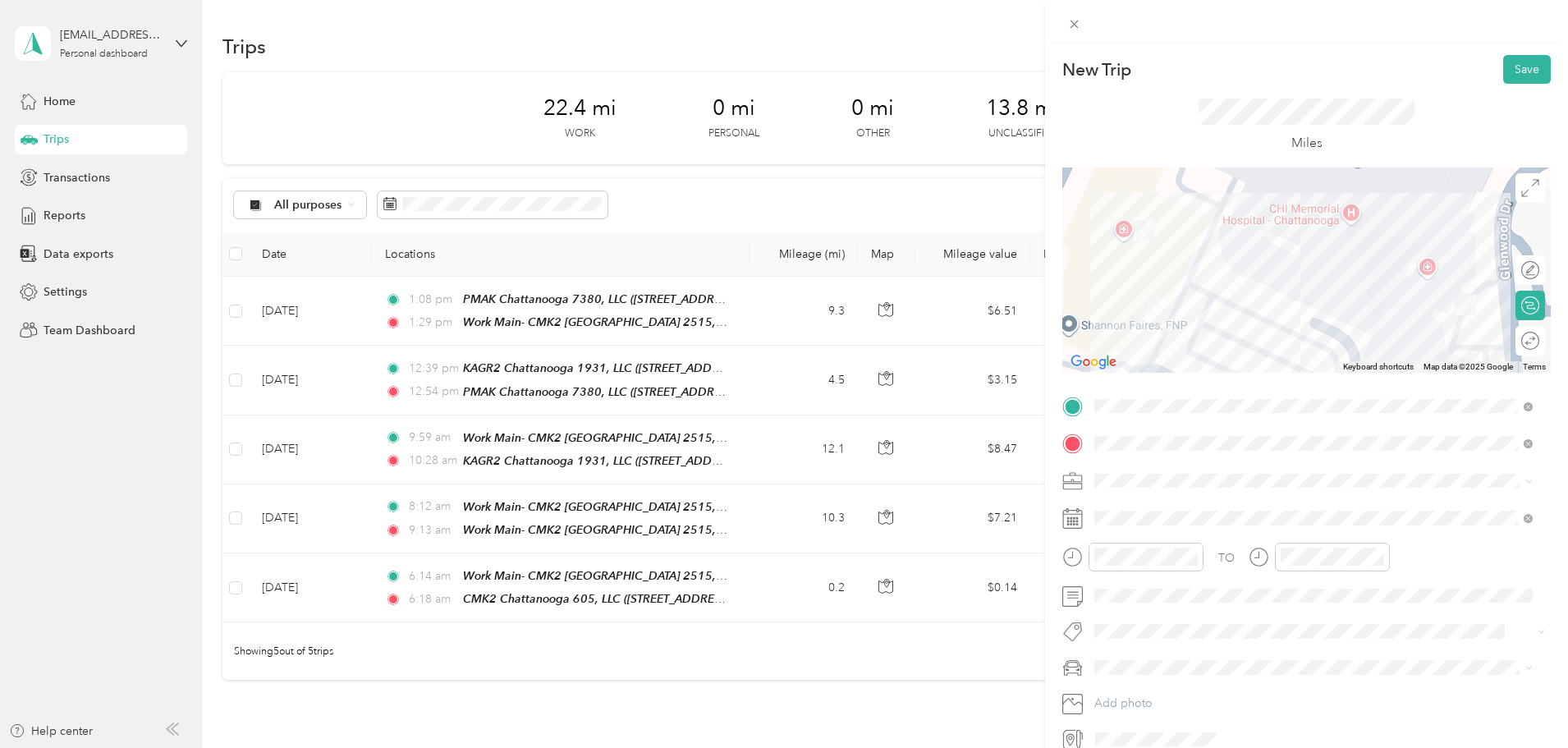
click at [1129, 510] on div "Work" at bounding box center [1314, 510] width 427 height 18
click at [1110, 450] on div "07" at bounding box center [1111, 453] width 39 height 23
click at [1155, 397] on div "18" at bounding box center [1158, 407] width 39 height 23
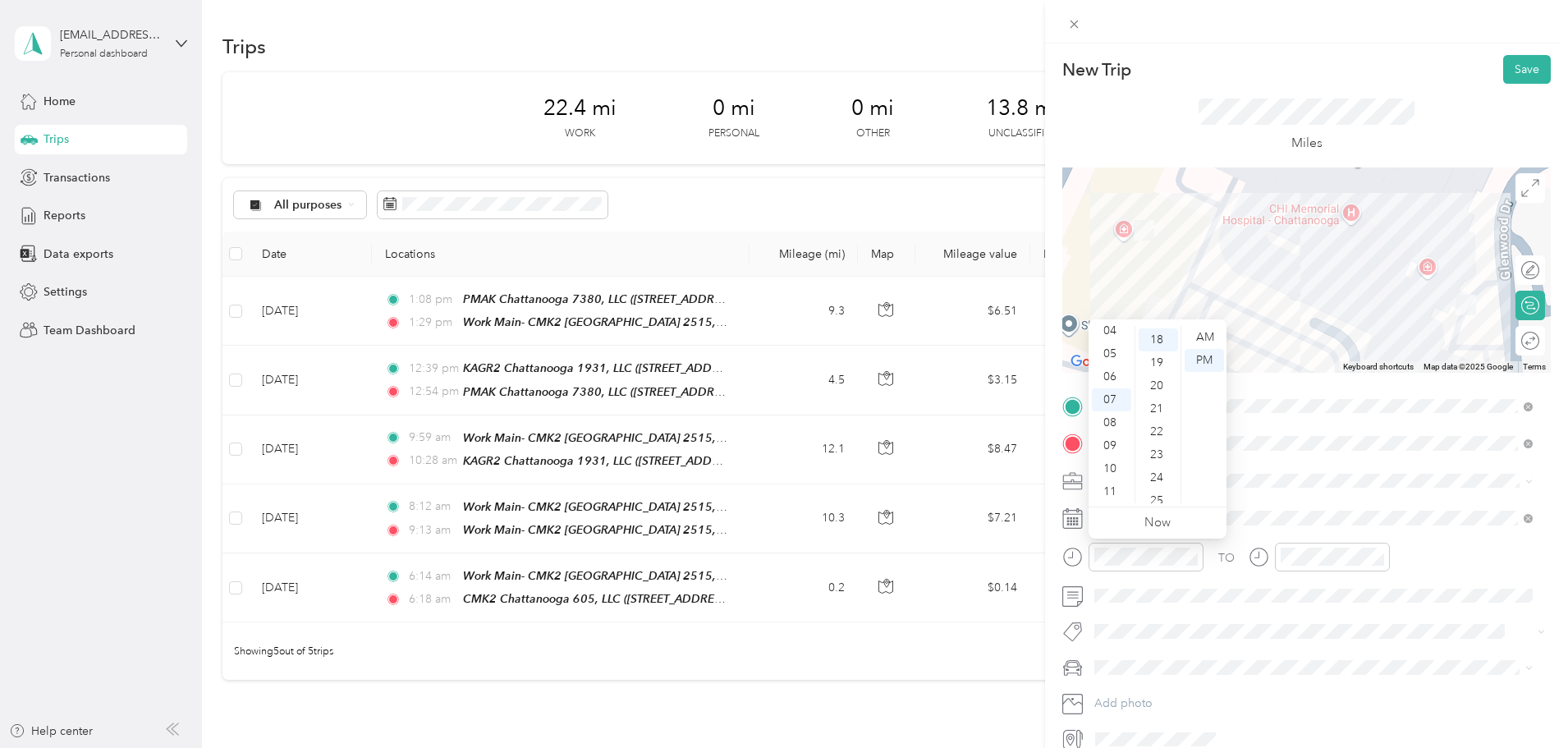
scroll to position [414, 0]
click at [1202, 336] on div "AM" at bounding box center [1204, 338] width 39 height 23
click at [1300, 449] on div "07" at bounding box center [1297, 453] width 39 height 23
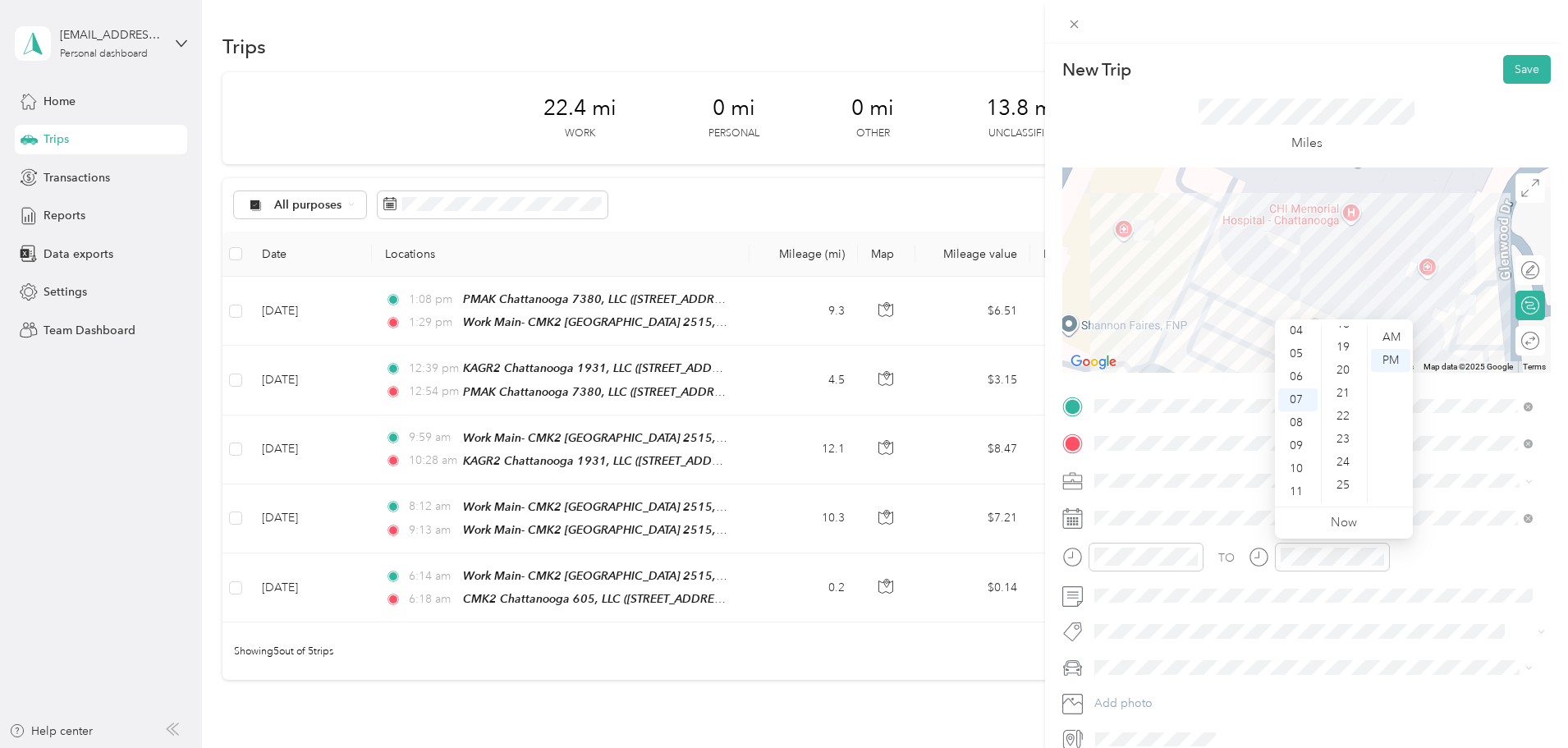
click at [1340, 437] on div "23" at bounding box center [1345, 439] width 39 height 23
click at [1391, 335] on div "AM" at bounding box center [1390, 338] width 39 height 23
click at [1520, 71] on button "Save" at bounding box center [1526, 69] width 48 height 28
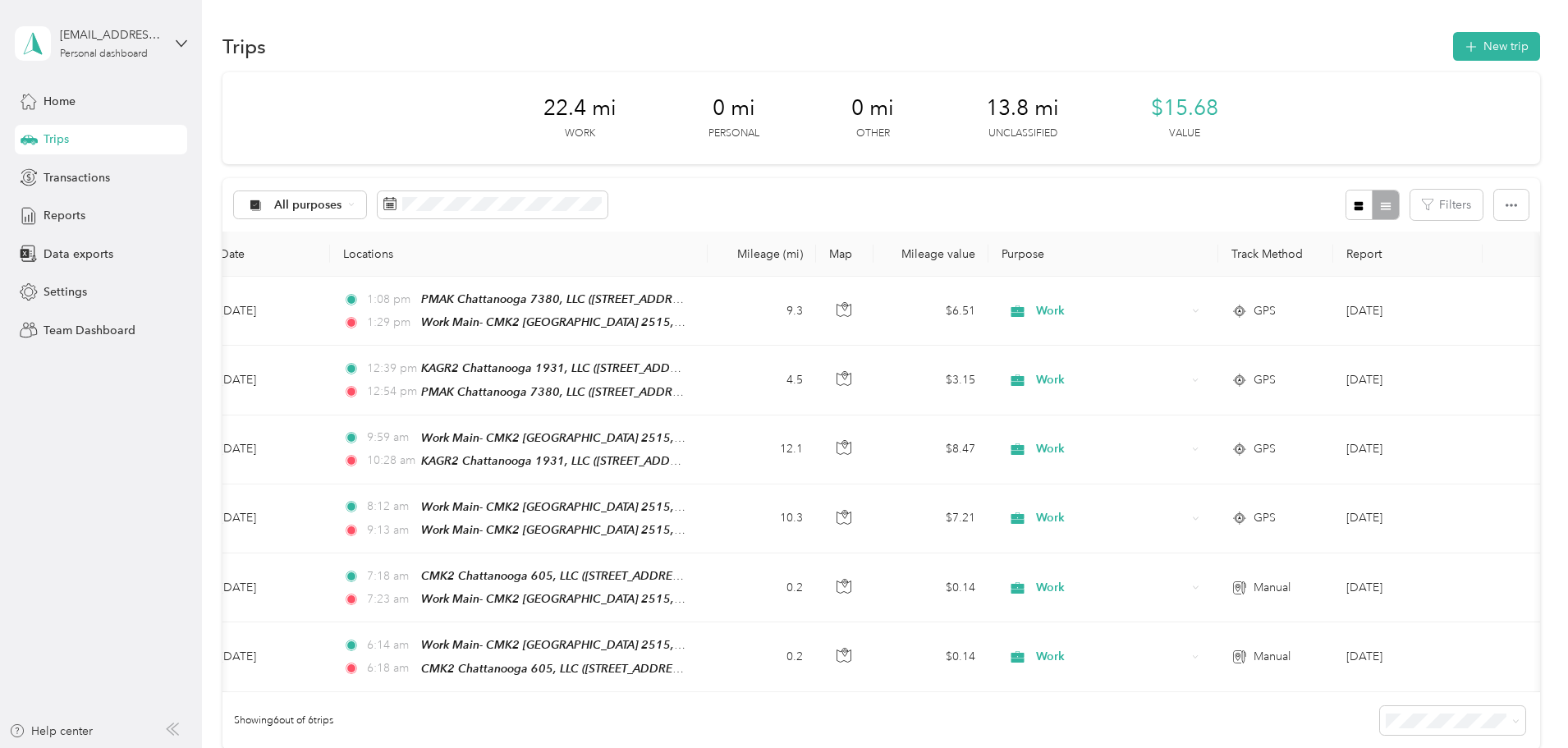
scroll to position [0, 0]
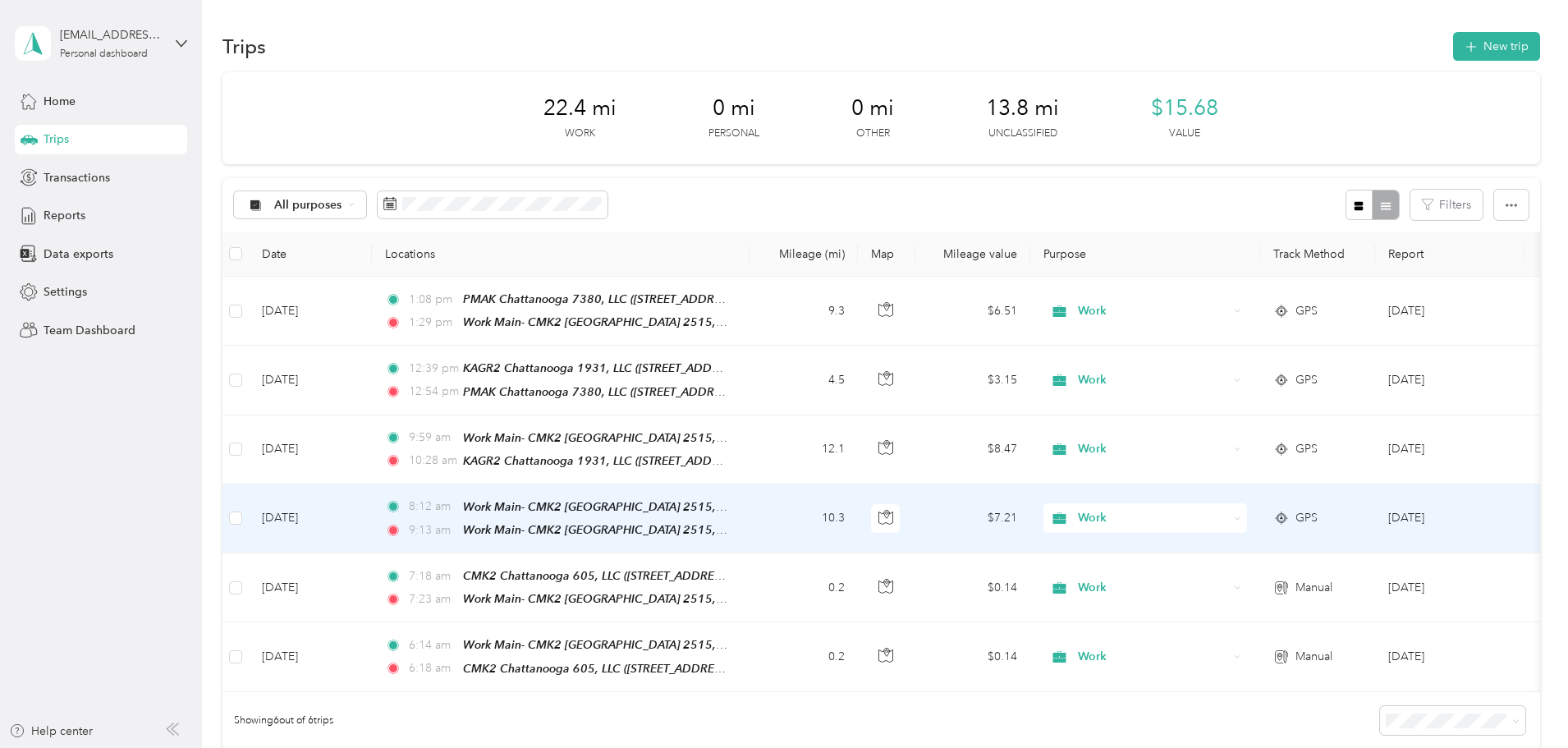
click at [1247, 504] on div "Work" at bounding box center [1145, 518] width 203 height 29
click at [1318, 513] on span "GPS" at bounding box center [1306, 519] width 23 height 18
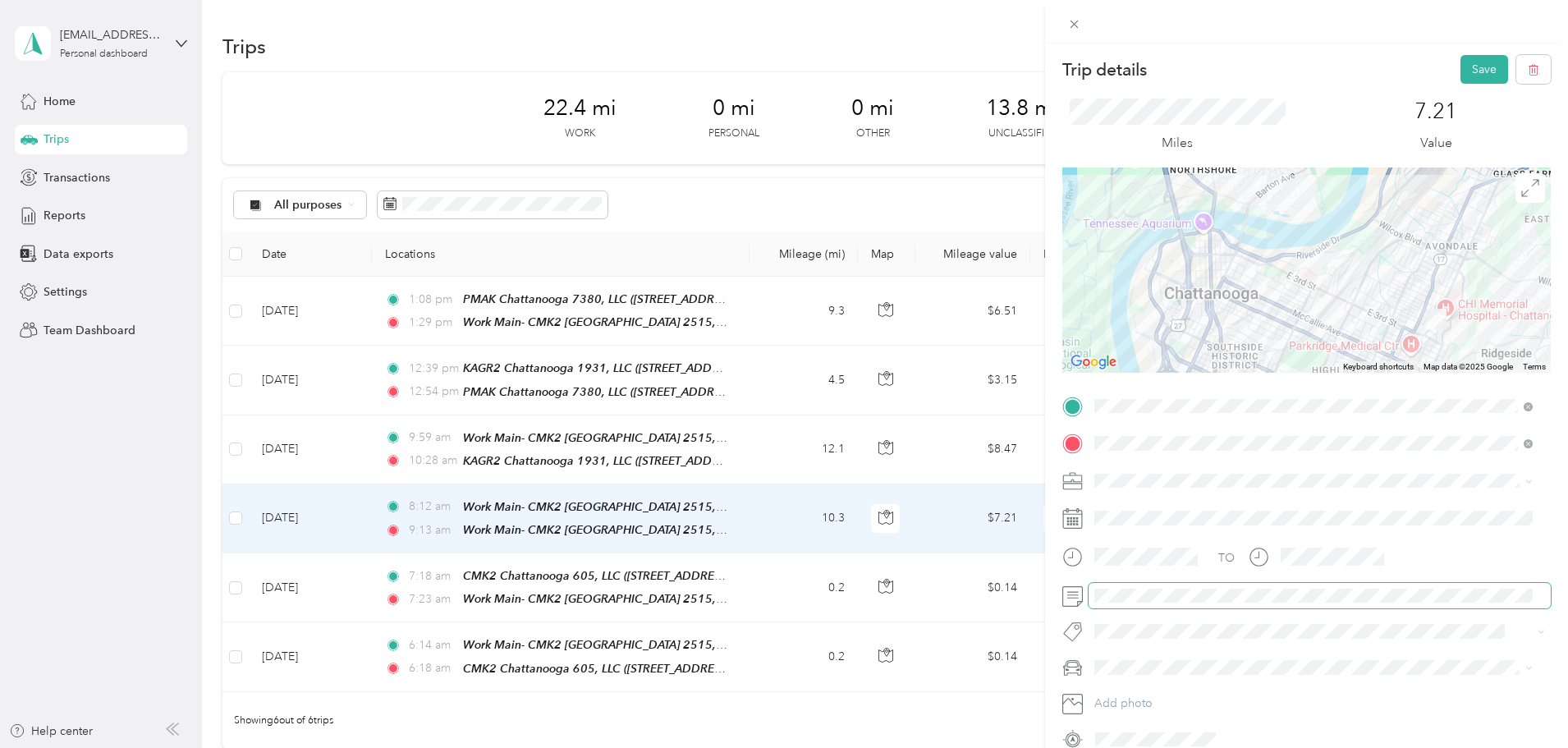
scroll to position [0, 212]
click at [1475, 65] on button "Save" at bounding box center [1484, 69] width 48 height 28
